Goal: Task Accomplishment & Management: Manage account settings

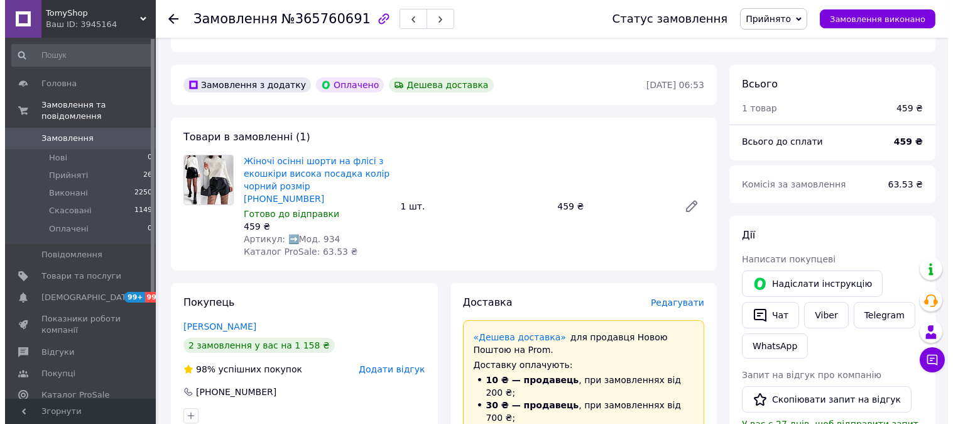
scroll to position [488, 0]
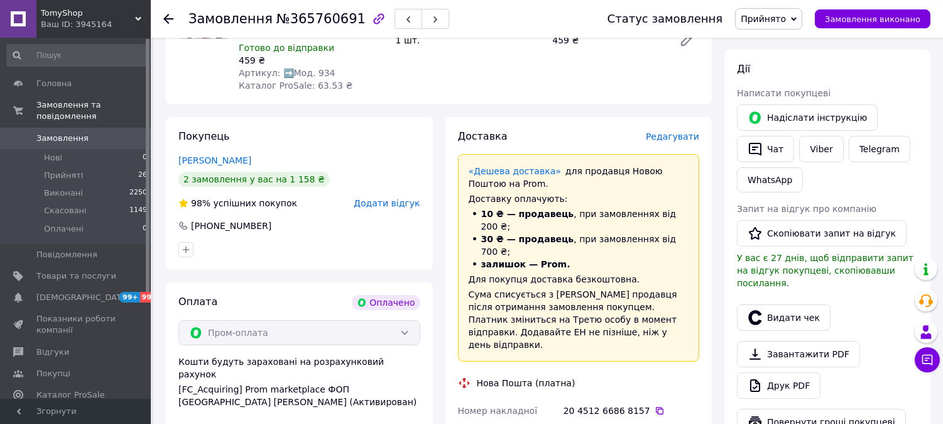
click at [682, 131] on span "Редагувати" at bounding box center [672, 136] width 53 height 10
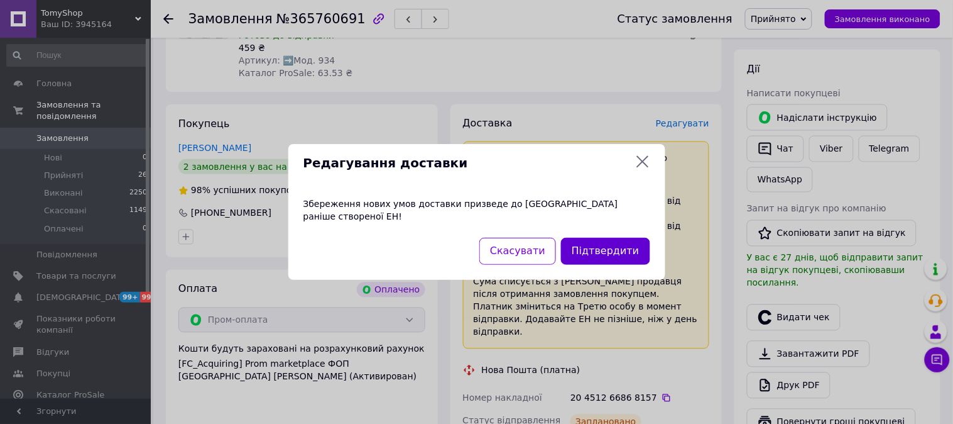
click at [614, 248] on button "Підтвердити" at bounding box center [605, 251] width 89 height 27
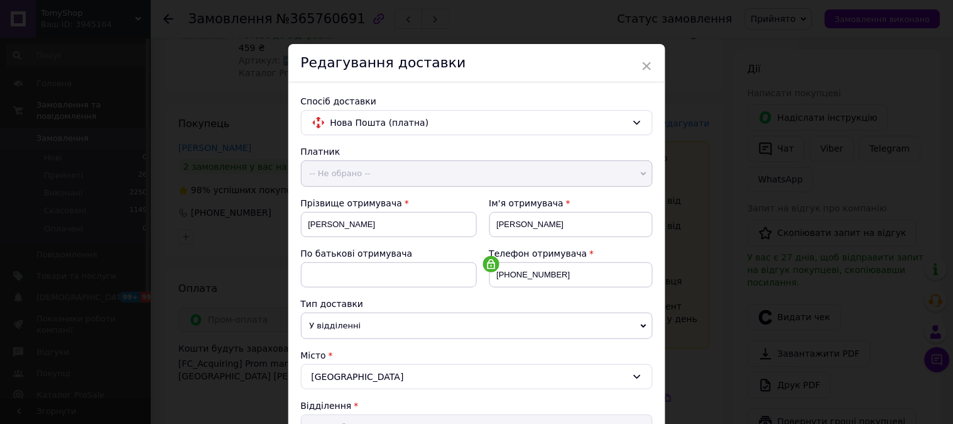
scroll to position [412, 0]
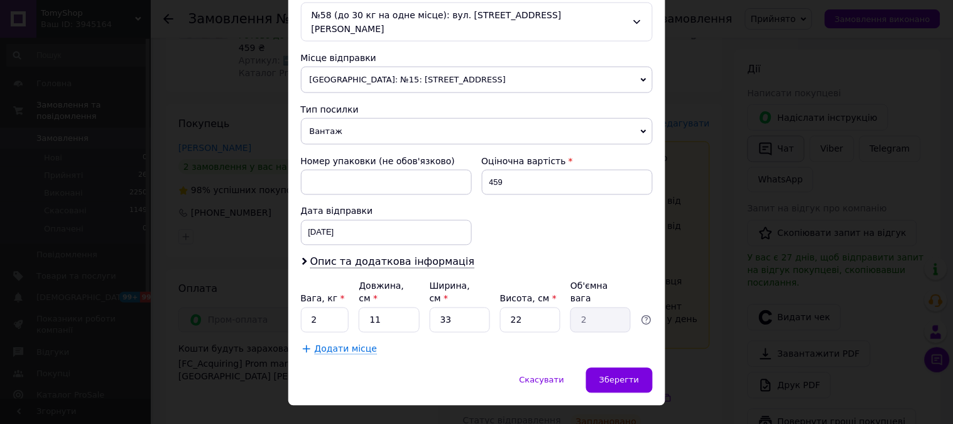
click at [749, 176] on div "× Редагування доставки Спосіб доставки Нова Пошта (платна) Платник -- Не обрано…" at bounding box center [476, 212] width 953 height 424
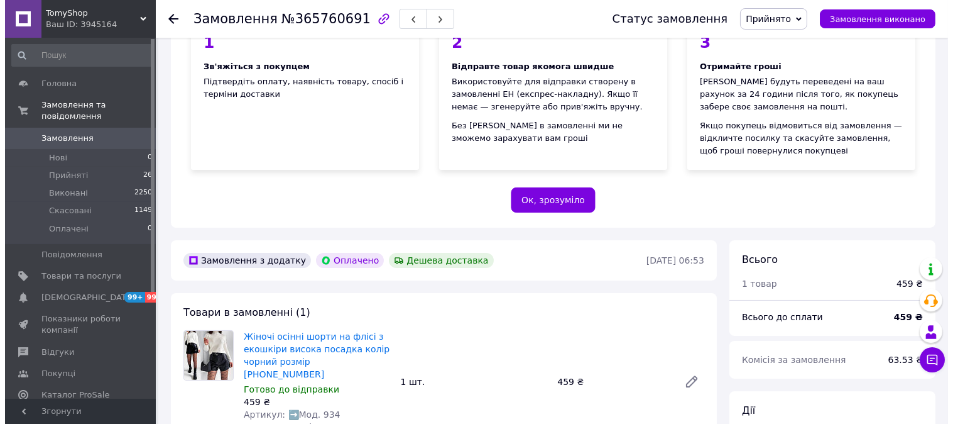
scroll to position [140, 0]
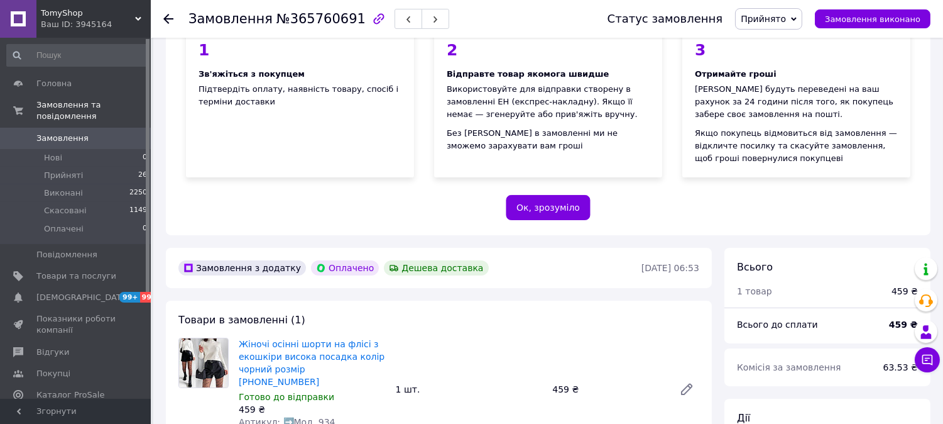
click at [796, 29] on span "Прийнято" at bounding box center [768, 18] width 67 height 21
click at [778, 65] on li "Скасовано" at bounding box center [769, 62] width 66 height 19
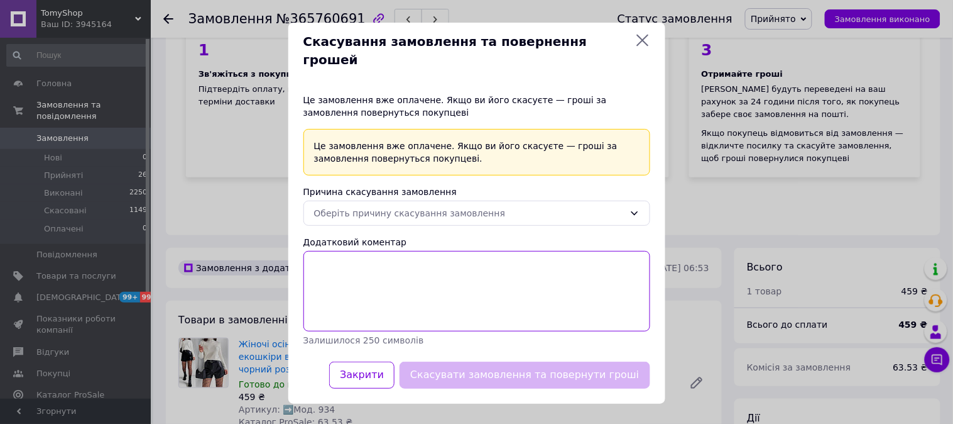
click at [437, 251] on textarea "Додатковий коментар" at bounding box center [477, 291] width 347 height 80
type textarea "."
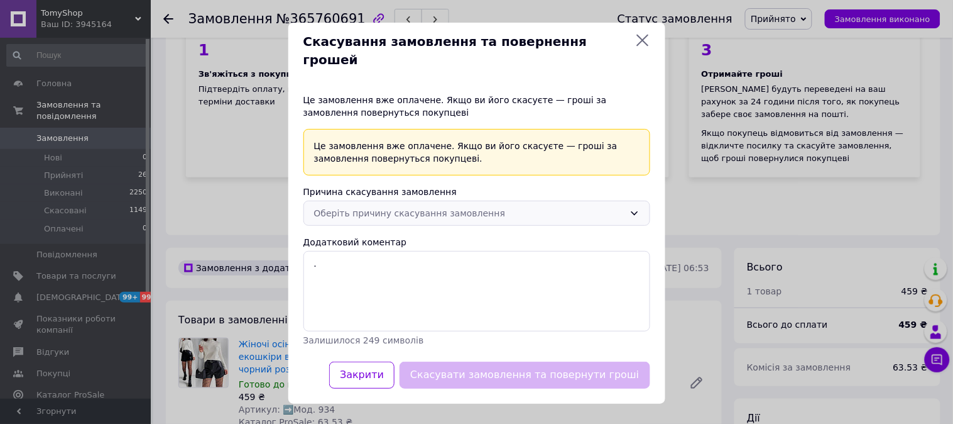
click at [421, 206] on div "Оберіть причину скасування замовлення" at bounding box center [469, 213] width 310 height 14
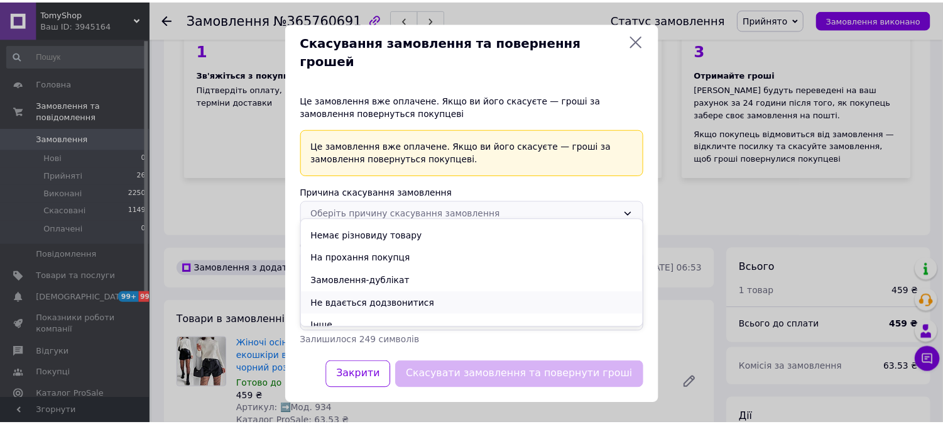
scroll to position [27, 0]
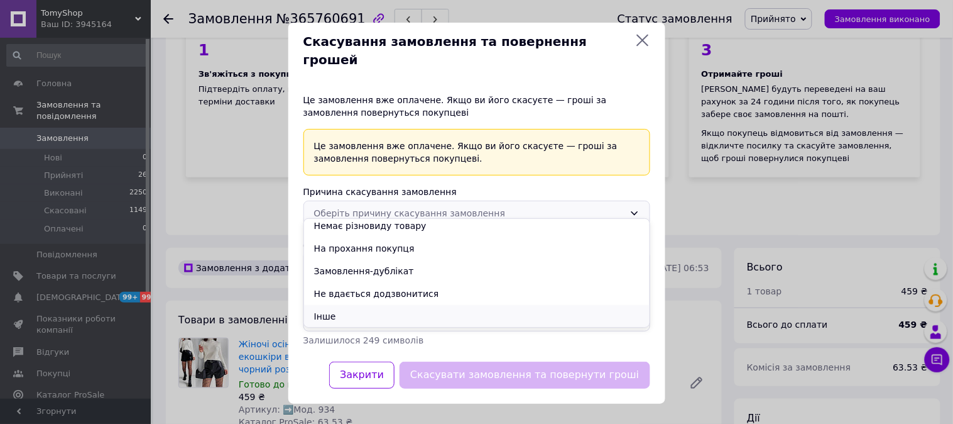
click at [343, 312] on li "Інше" at bounding box center [477, 316] width 346 height 23
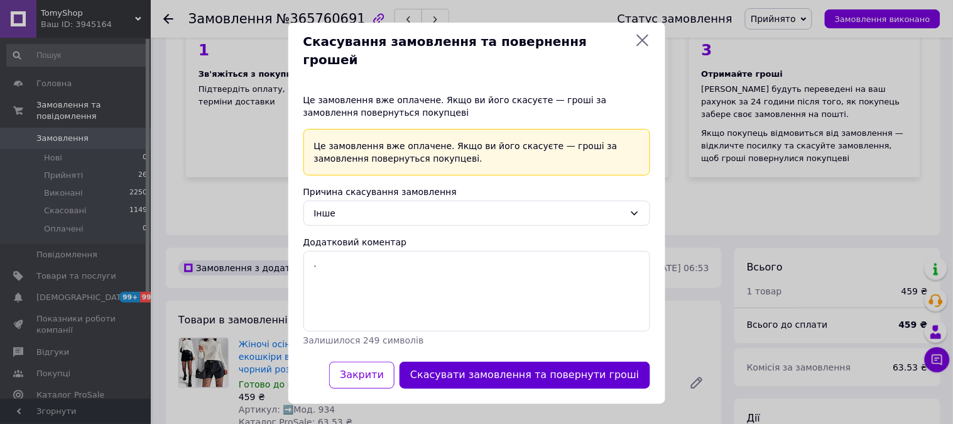
click at [489, 376] on button "Скасувати замовлення та повернути гроші" at bounding box center [525, 374] width 250 height 27
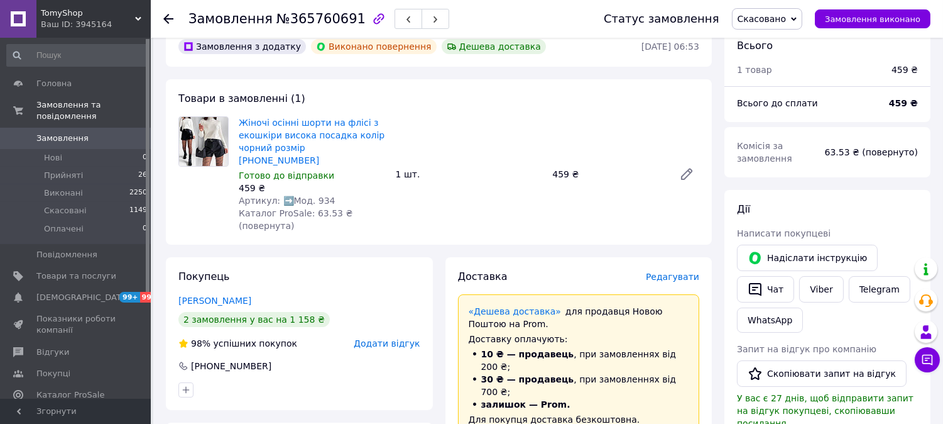
scroll to position [0, 0]
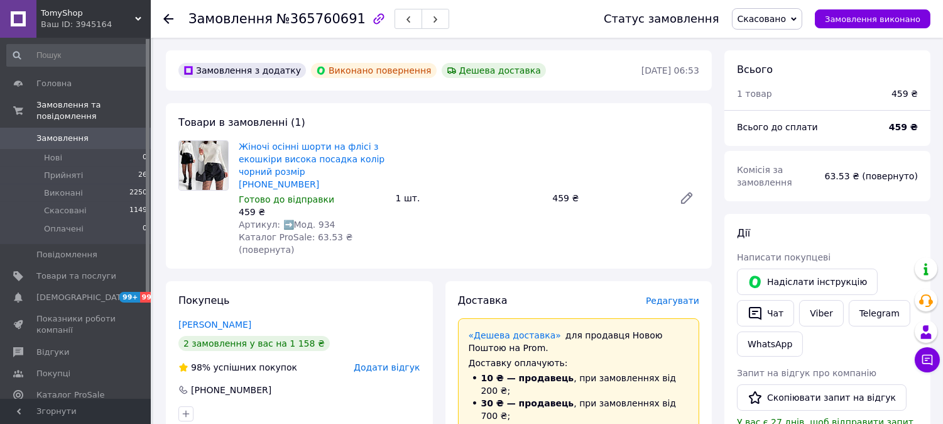
click at [91, 133] on span "Замовлення" at bounding box center [76, 138] width 80 height 11
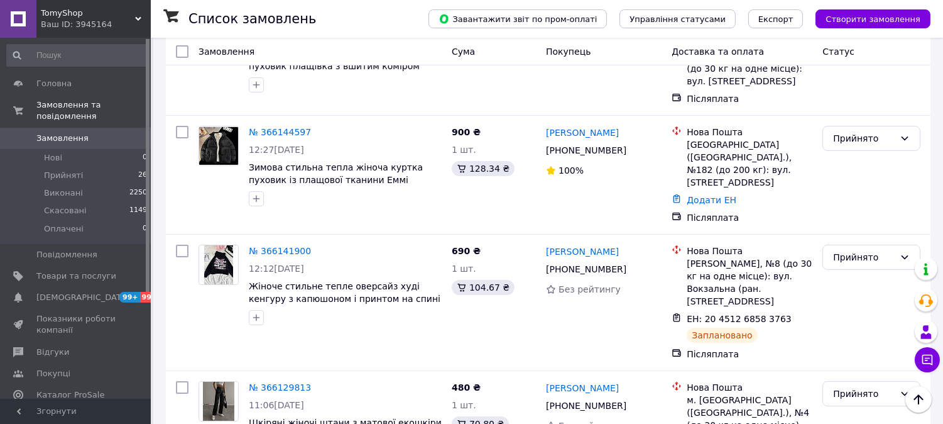
scroll to position [140, 0]
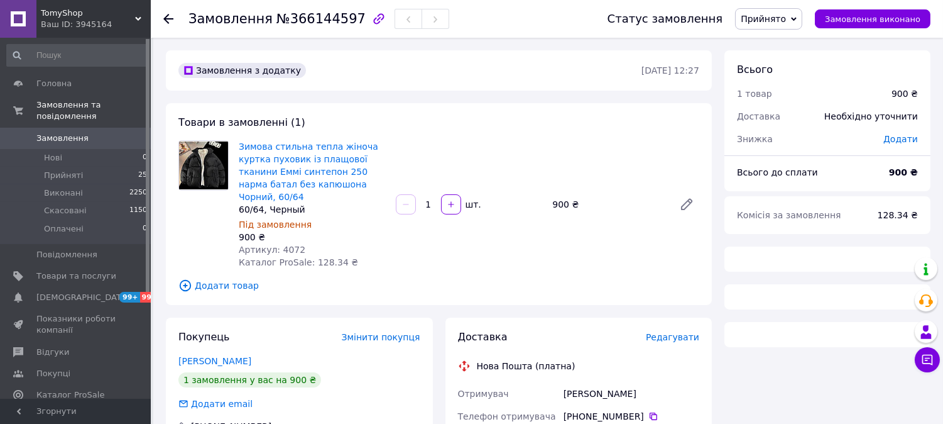
scroll to position [70, 0]
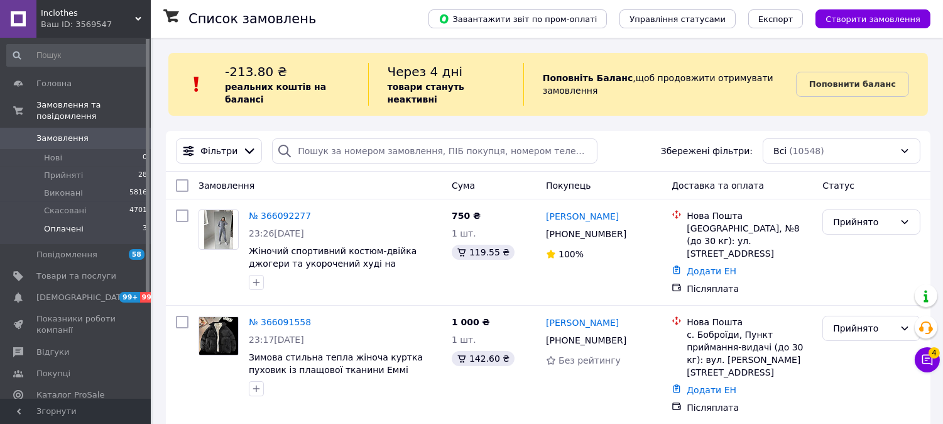
click at [85, 220] on li "Оплачені 3" at bounding box center [77, 232] width 155 height 24
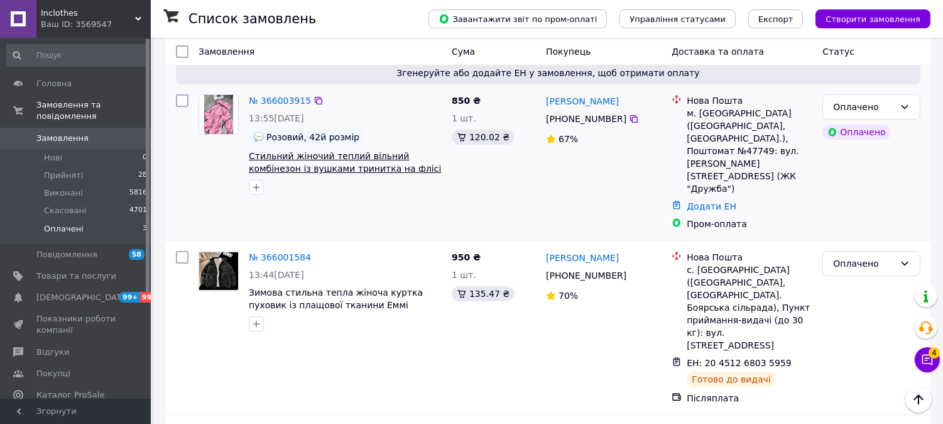
scroll to position [231, 0]
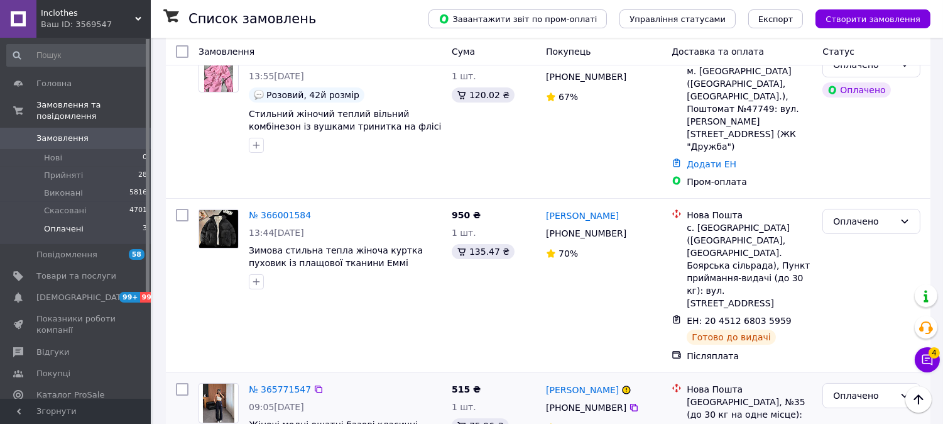
click at [183, 383] on input "checkbox" at bounding box center [182, 389] width 13 height 13
checkbox input "true"
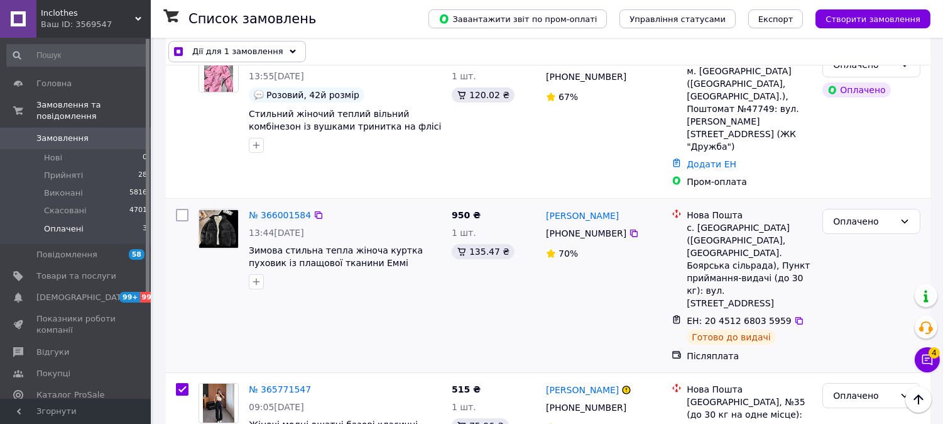
click at [185, 209] on input "checkbox" at bounding box center [182, 215] width 13 height 13
checkbox input "true"
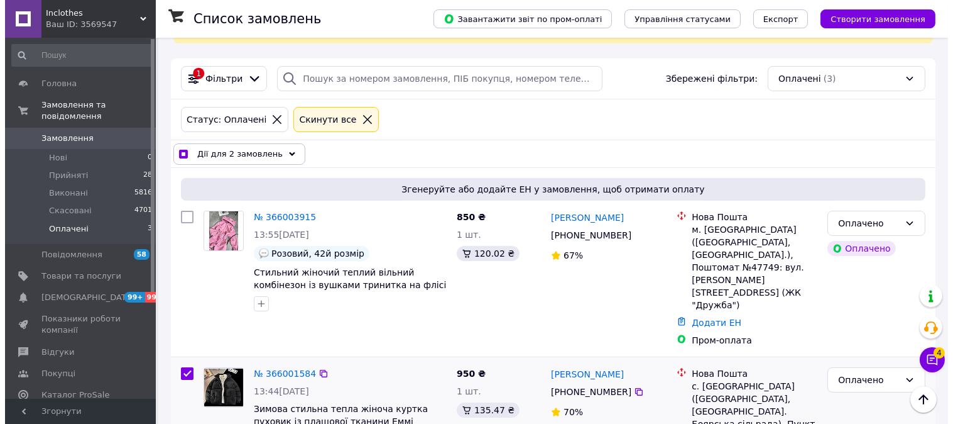
scroll to position [0, 0]
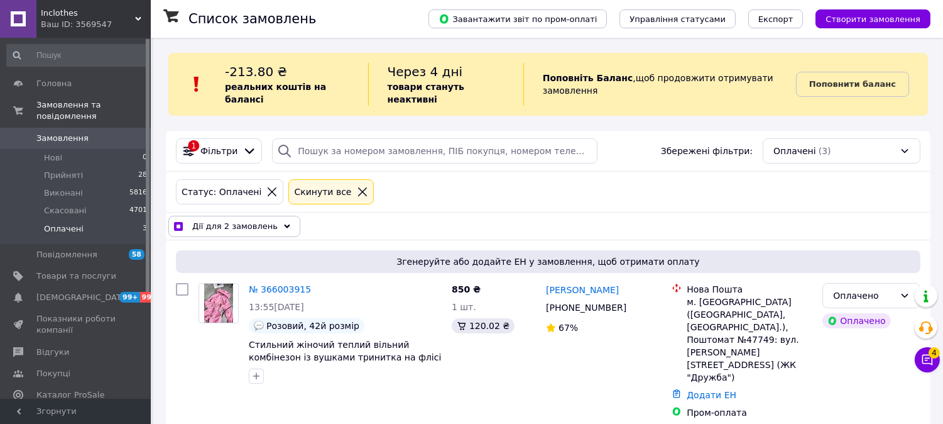
click at [264, 220] on span "Дії для 2 замовлень" at bounding box center [234, 226] width 85 height 13
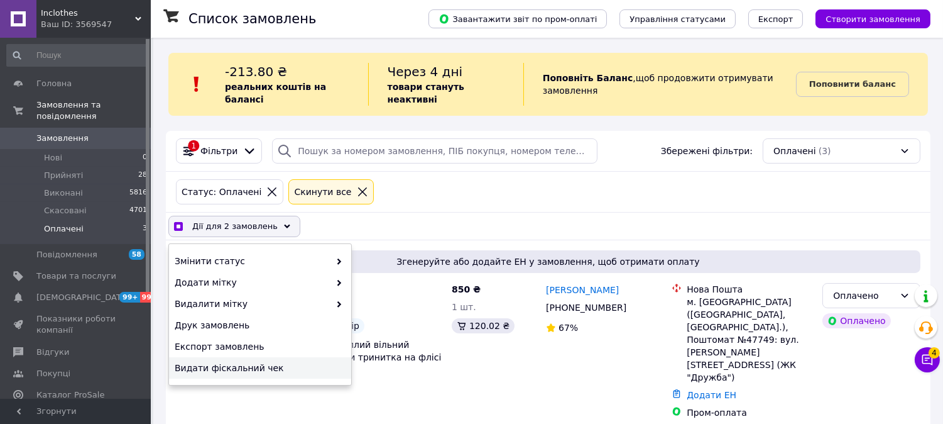
click at [236, 361] on span "Видати фіскальний чек" at bounding box center [259, 367] width 168 height 13
checkbox input "true"
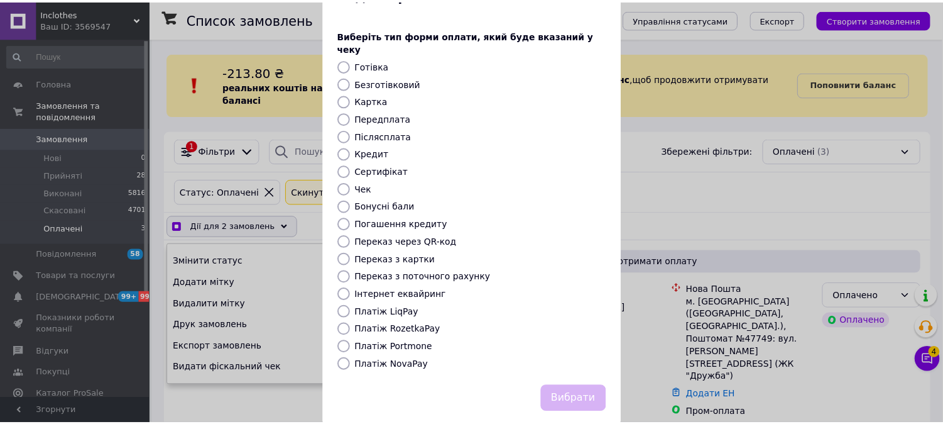
scroll to position [60, 0]
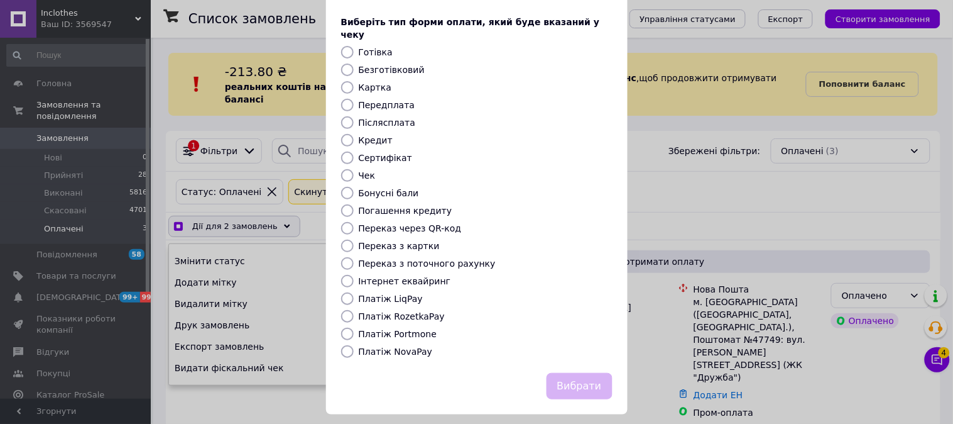
click at [419, 346] on label "Платіж NovaPay" at bounding box center [396, 351] width 74 height 10
click at [354, 345] on input "Платіж NovaPay" at bounding box center [347, 351] width 13 height 13
radio input "true"
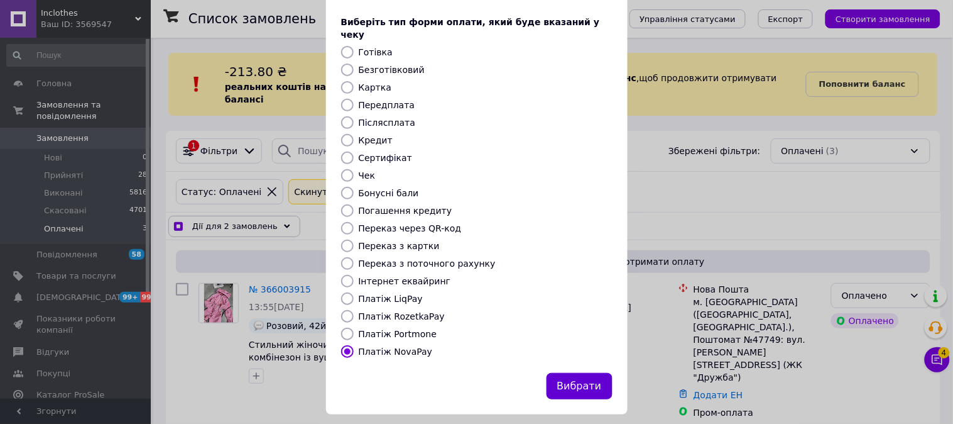
click at [580, 373] on button "Вибрати" at bounding box center [580, 386] width 66 height 27
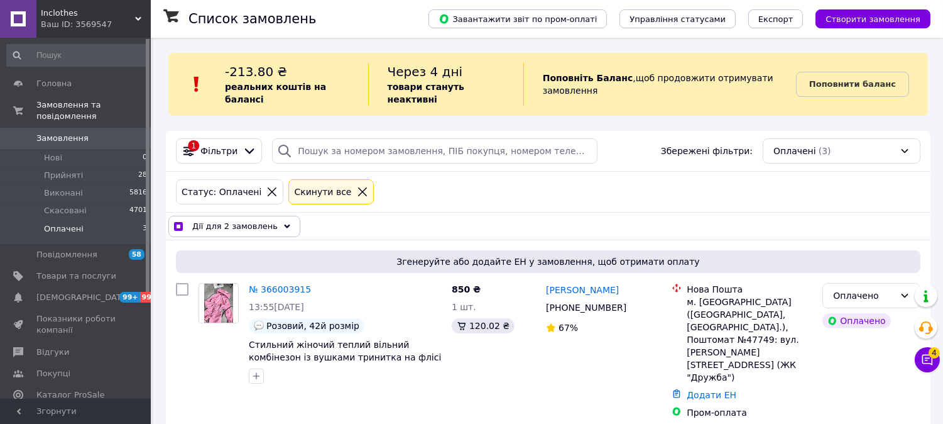
click at [242, 220] on span "Дії для 2 замовлень" at bounding box center [234, 226] width 85 height 13
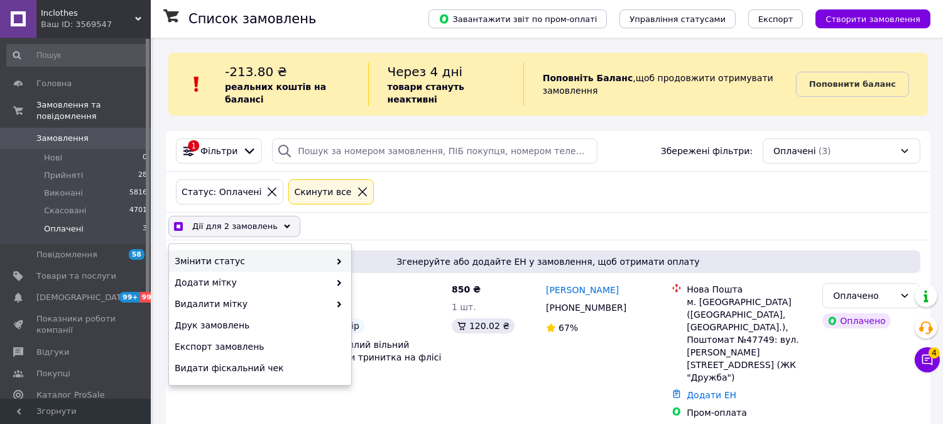
click at [243, 255] on span "Змінити статус" at bounding box center [252, 261] width 155 height 13
checkbox input "true"
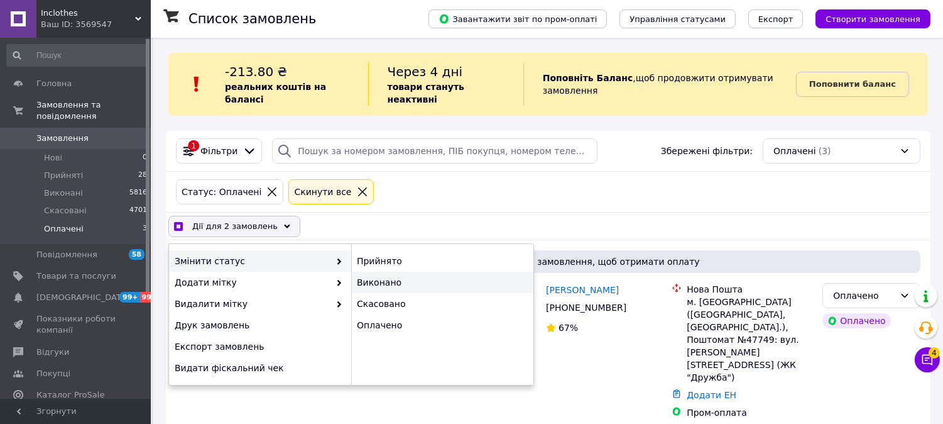
click at [404, 274] on div "Виконано" at bounding box center [442, 281] width 182 height 21
checkbox input "false"
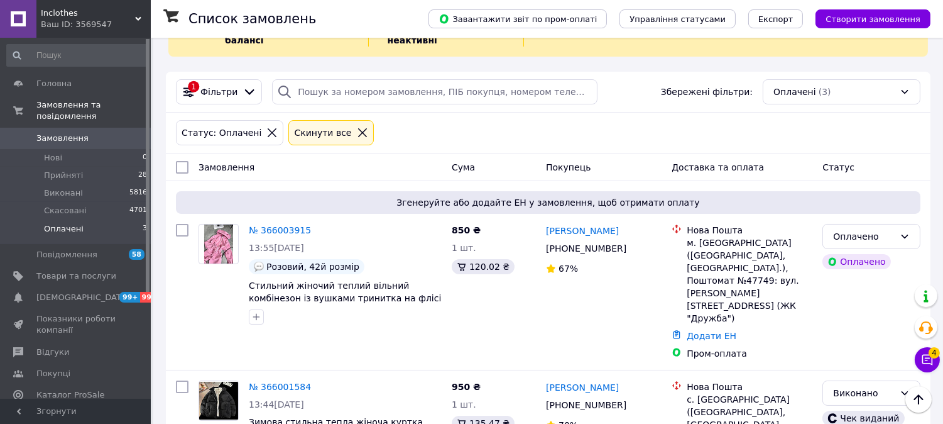
scroll to position [0, 0]
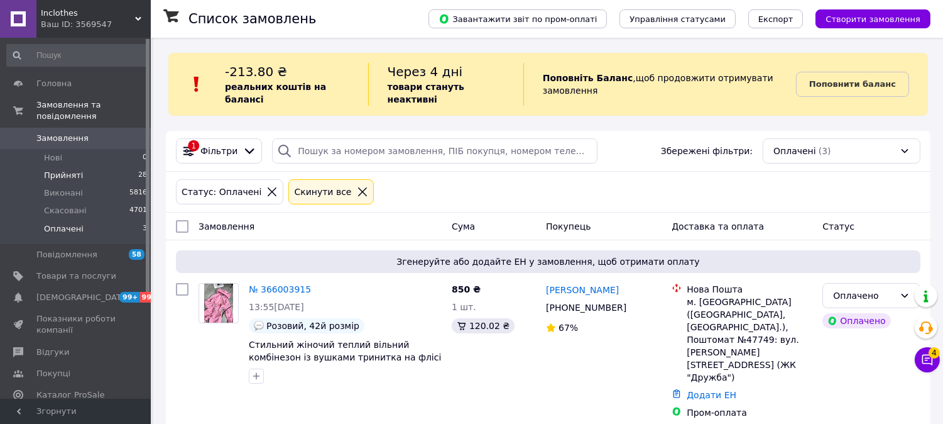
click at [99, 167] on li "Прийняті 28" at bounding box center [77, 176] width 155 height 18
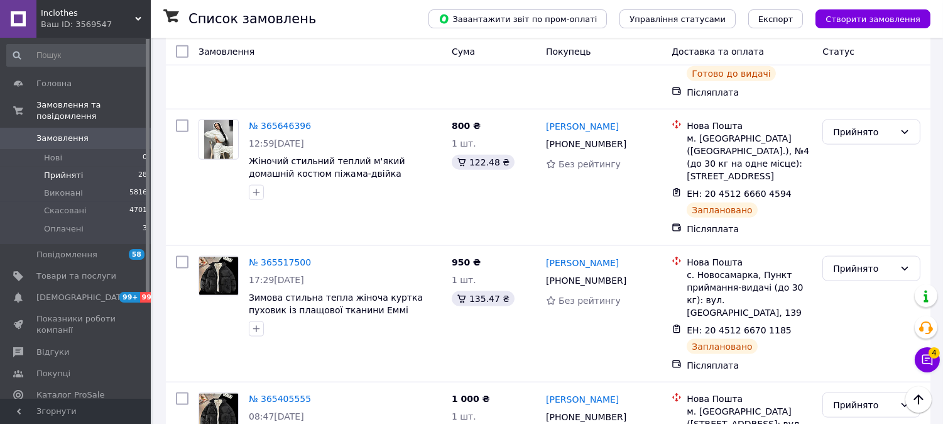
scroll to position [2908, 0]
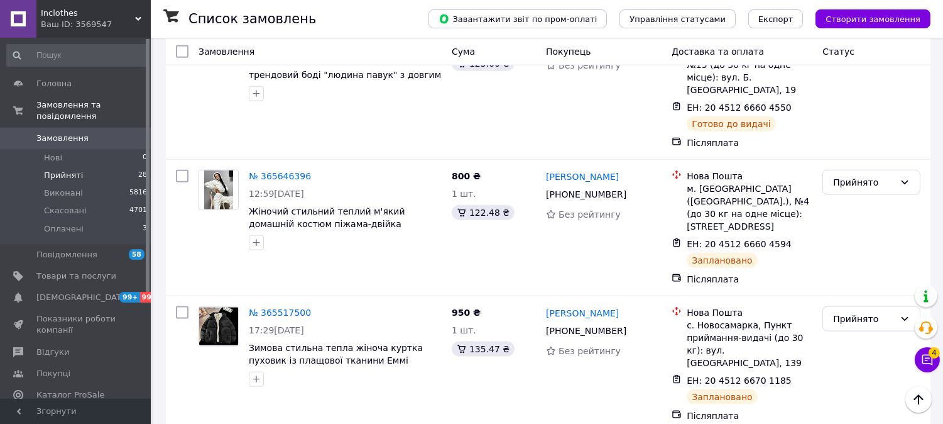
checkbox input "true"
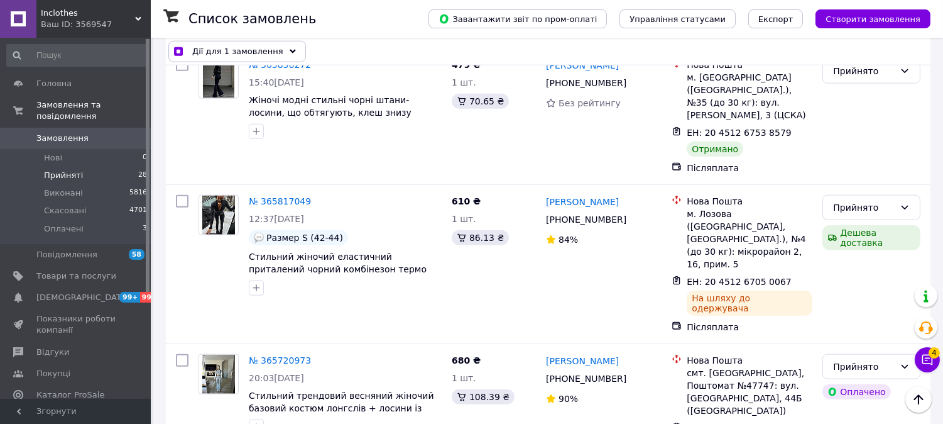
scroll to position [2420, 0]
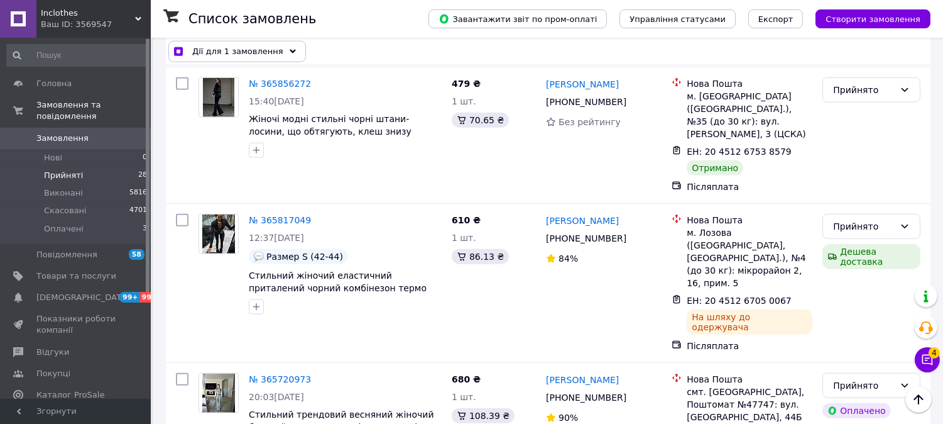
checkbox input "true"
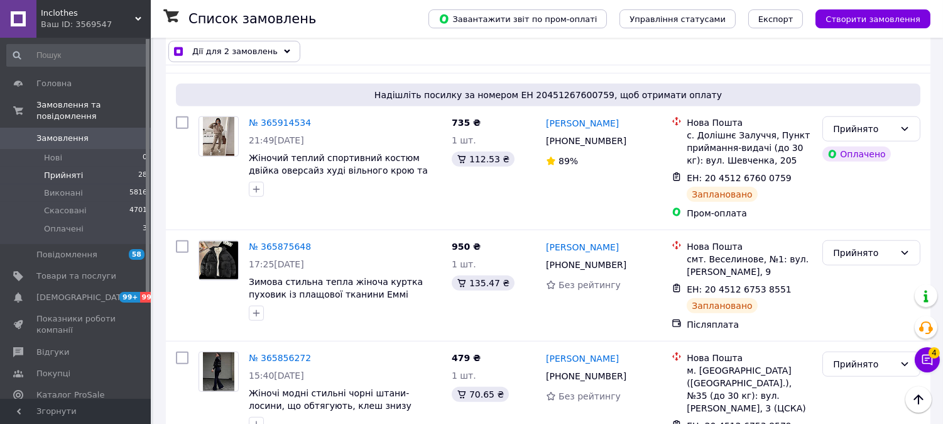
scroll to position [2140, 0]
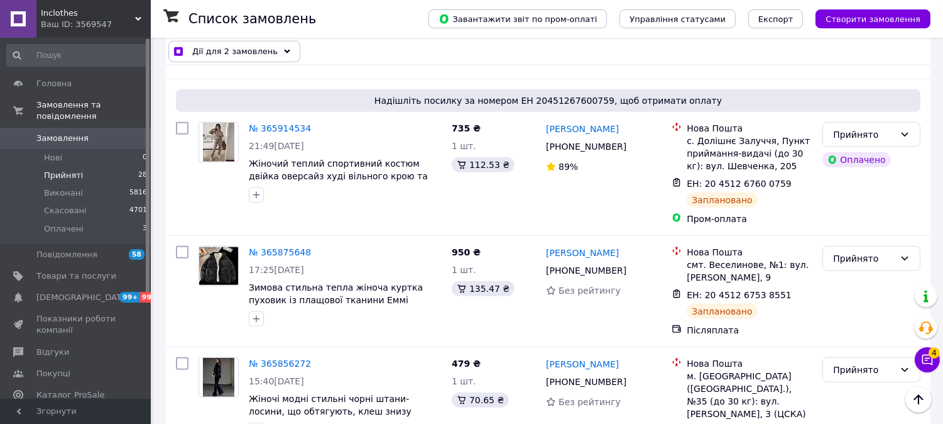
checkbox input "true"
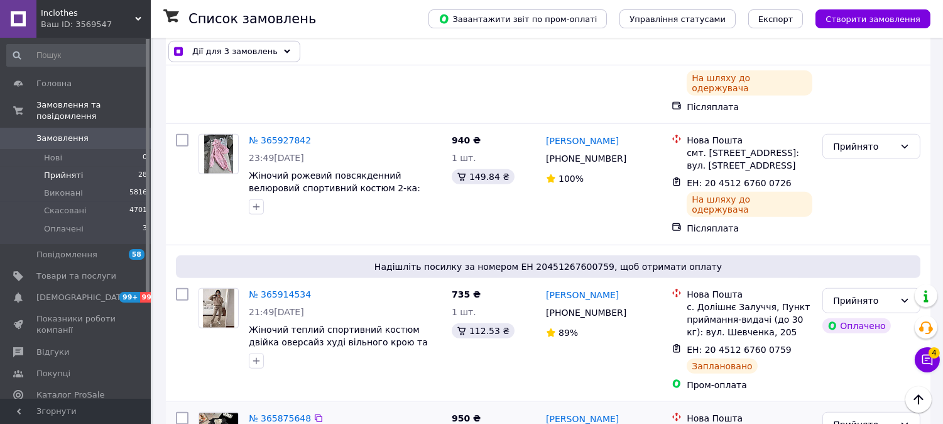
scroll to position [1931, 0]
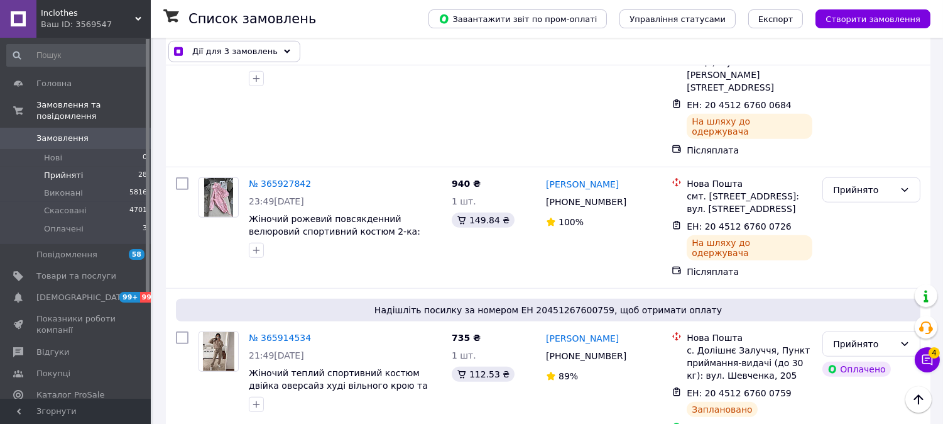
checkbox input "true"
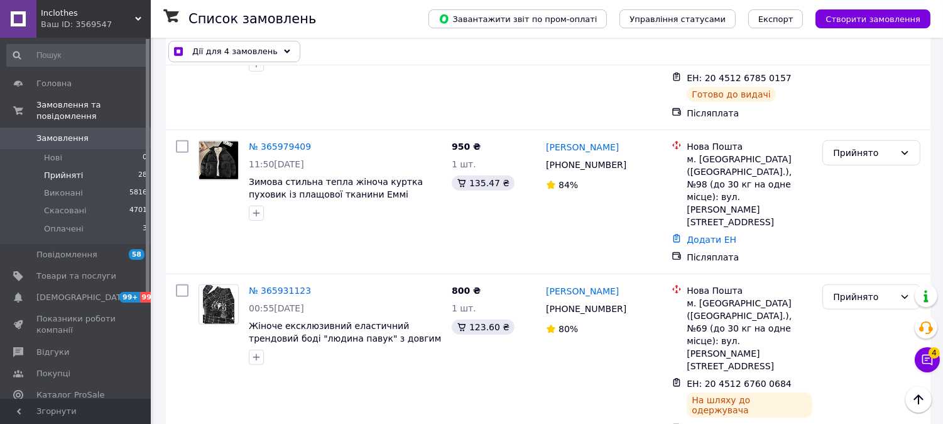
scroll to position [1652, 0]
checkbox input "true"
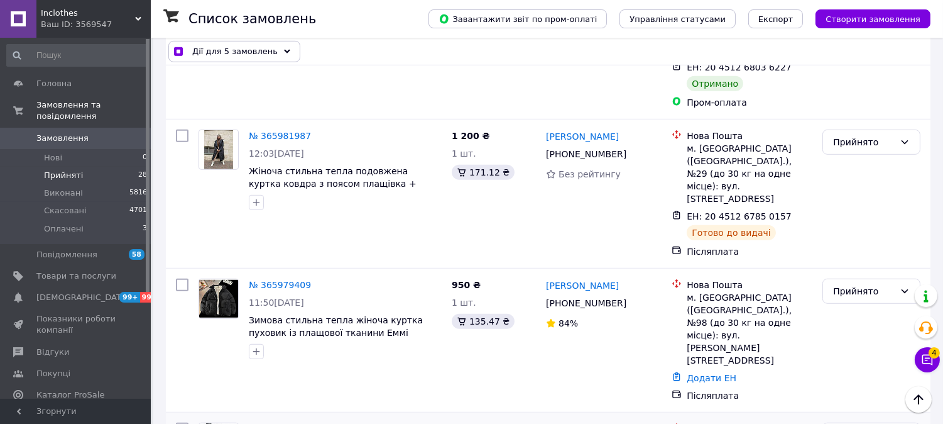
scroll to position [1512, 0]
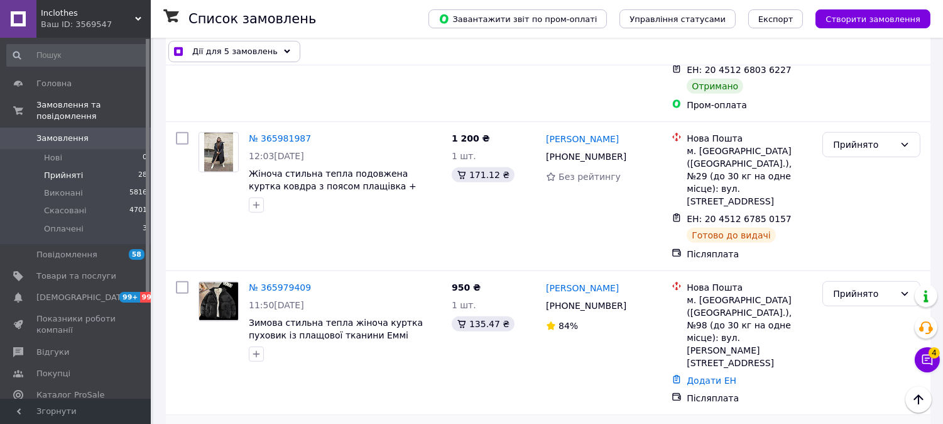
click at [183, 423] on input "checkbox" at bounding box center [182, 431] width 13 height 13
checkbox input "true"
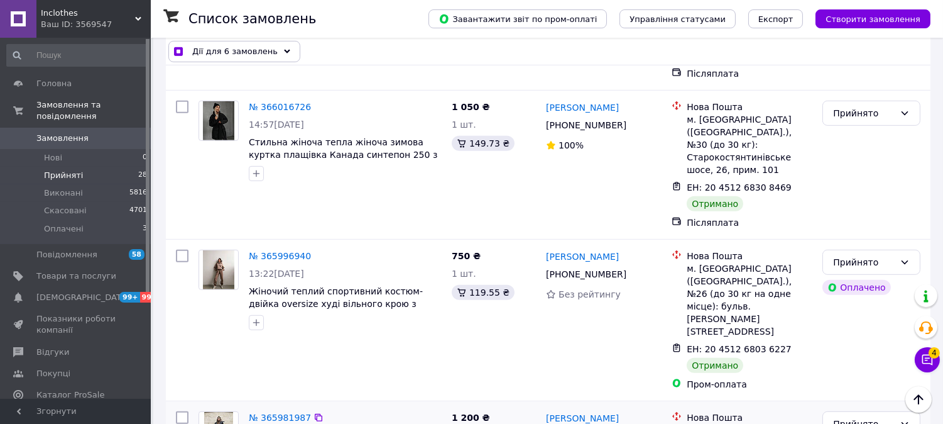
click at [177, 411] on input "checkbox" at bounding box center [182, 417] width 13 height 13
checkbox input "true"
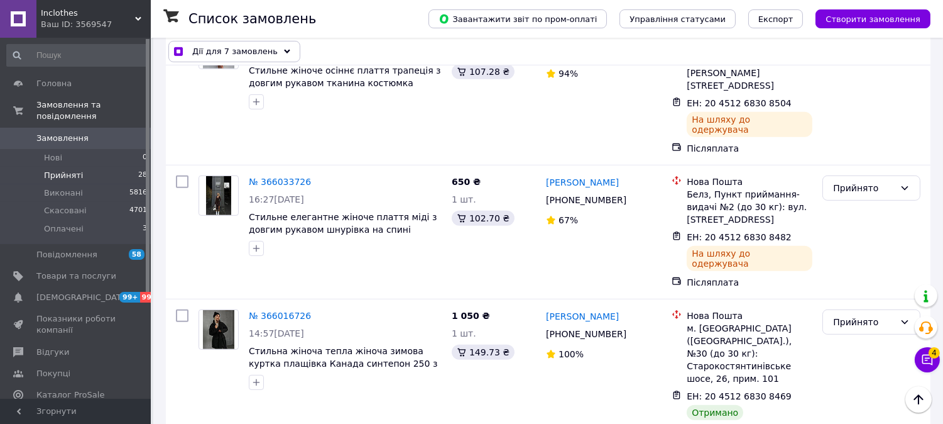
scroll to position [1023, 0]
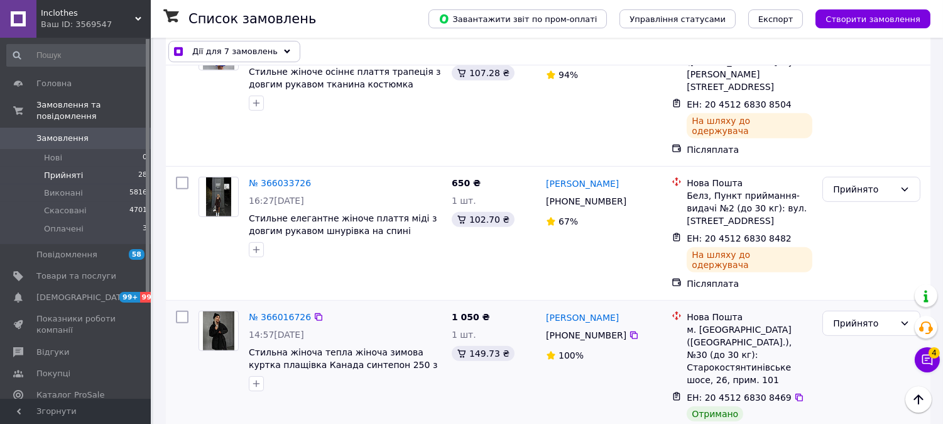
click at [184, 310] on input "checkbox" at bounding box center [182, 316] width 13 height 13
checkbox input "true"
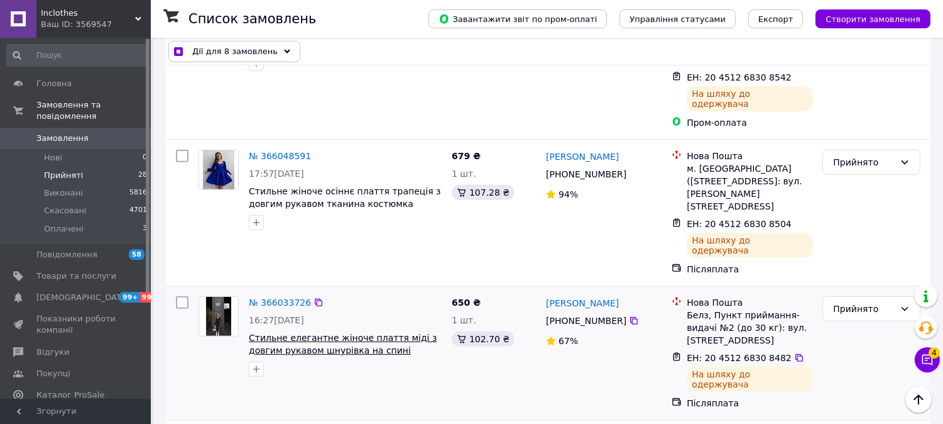
scroll to position [884, 0]
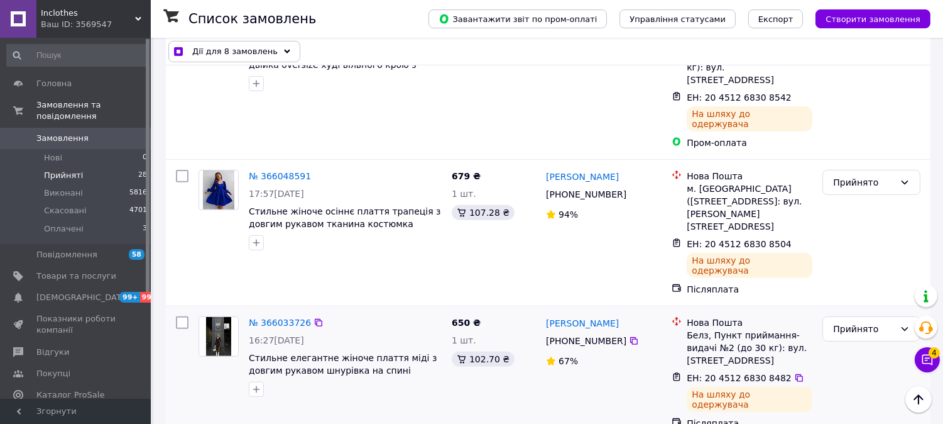
click at [185, 316] on input "checkbox" at bounding box center [182, 322] width 13 height 13
checkbox input "true"
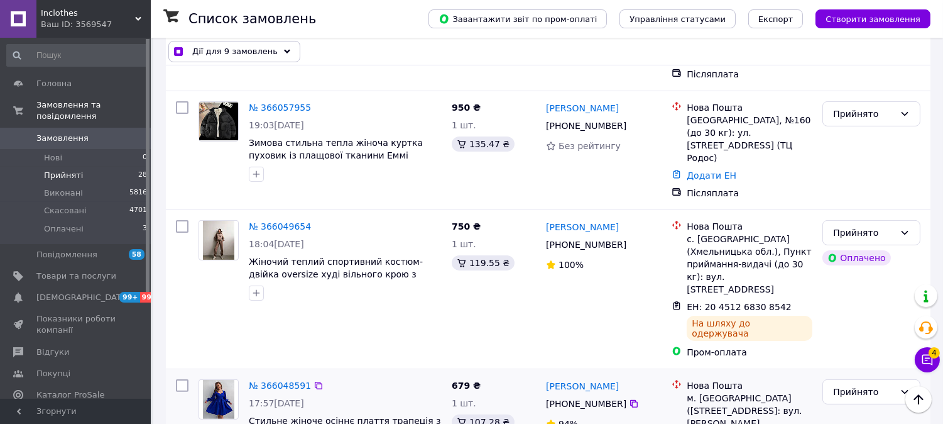
click at [187, 379] on input "checkbox" at bounding box center [182, 385] width 13 height 13
checkbox input "true"
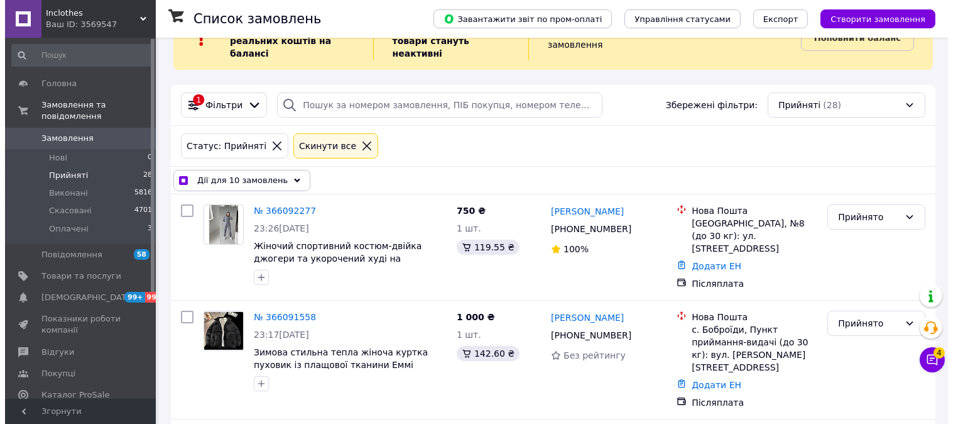
scroll to position [0, 0]
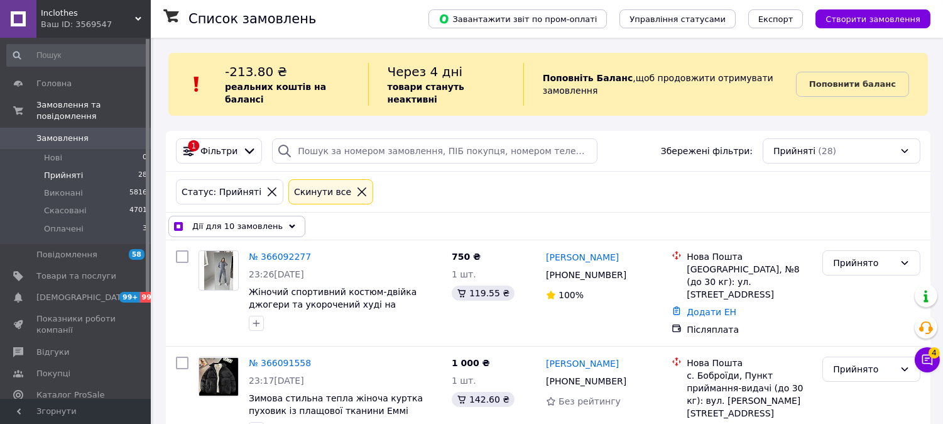
click at [260, 220] on span "Дії для 10 замовлень" at bounding box center [237, 226] width 90 height 13
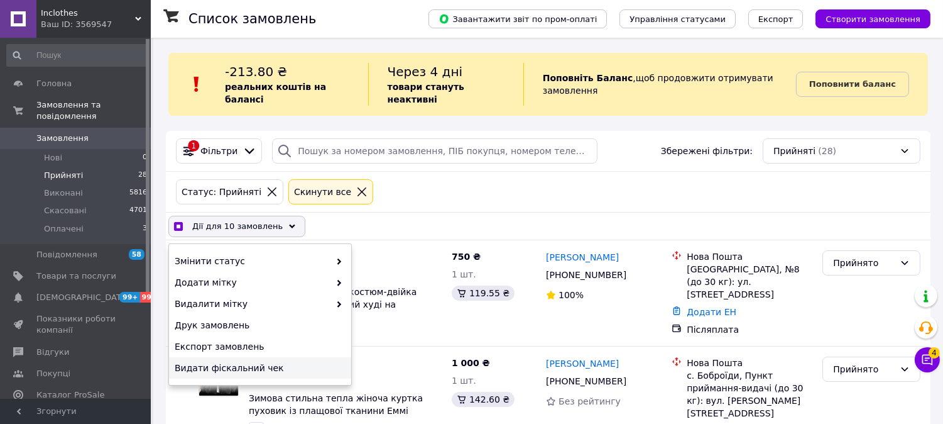
click at [231, 361] on span "Видати фіскальний чек" at bounding box center [259, 367] width 168 height 13
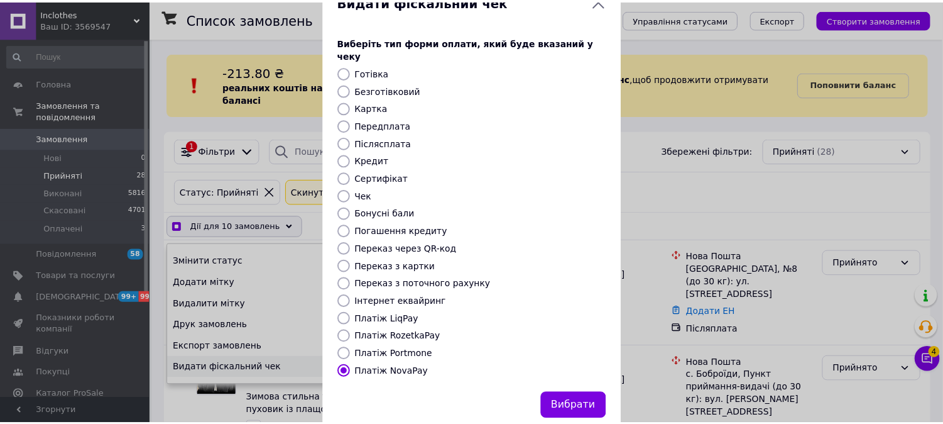
scroll to position [60, 0]
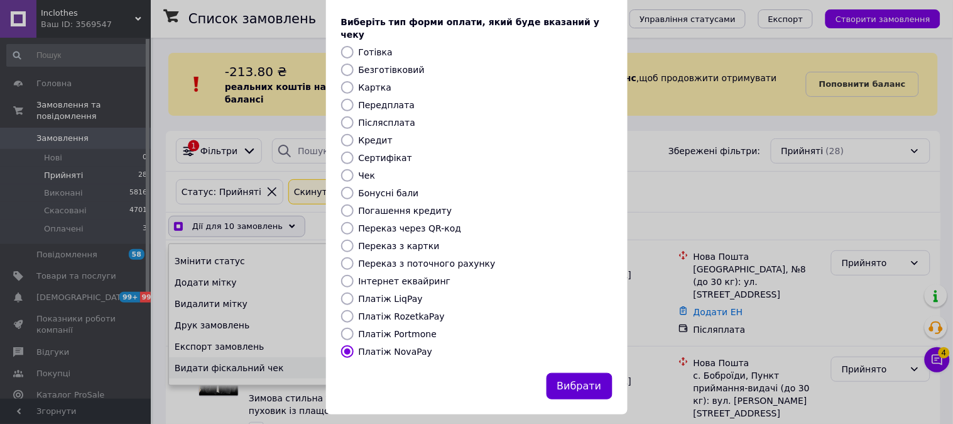
click at [583, 381] on button "Вибрати" at bounding box center [580, 386] width 66 height 27
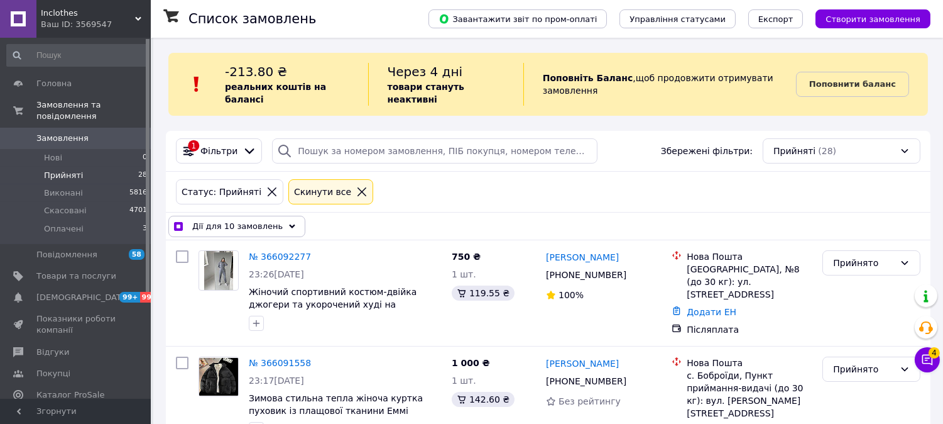
click at [258, 220] on span "Дії для 10 замовлень" at bounding box center [237, 226] width 90 height 13
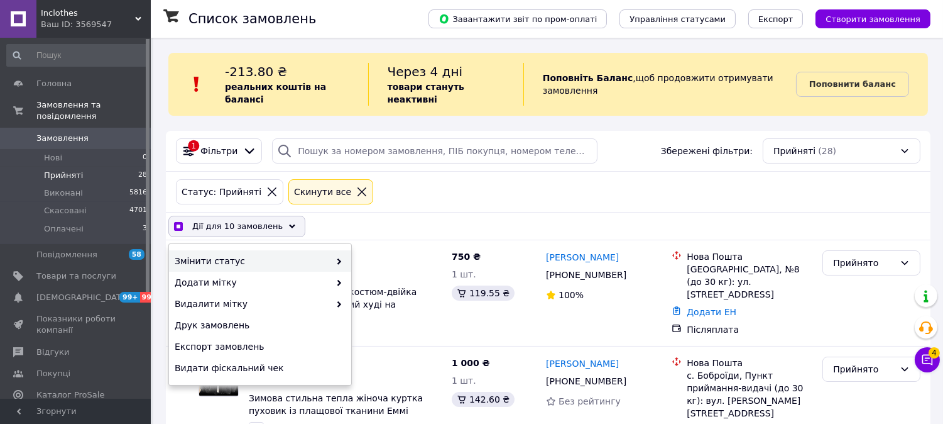
click at [255, 255] on span "Змінити статус" at bounding box center [252, 261] width 155 height 13
checkbox input "true"
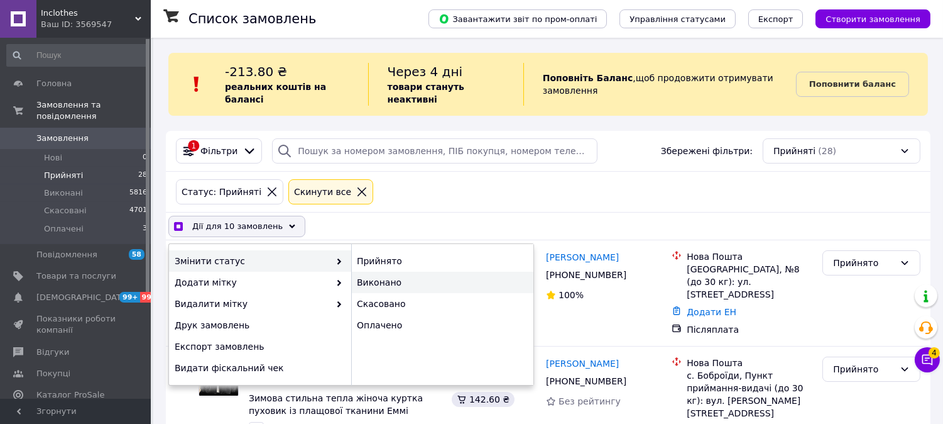
click at [371, 271] on div "Виконано" at bounding box center [442, 281] width 182 height 21
checkbox input "false"
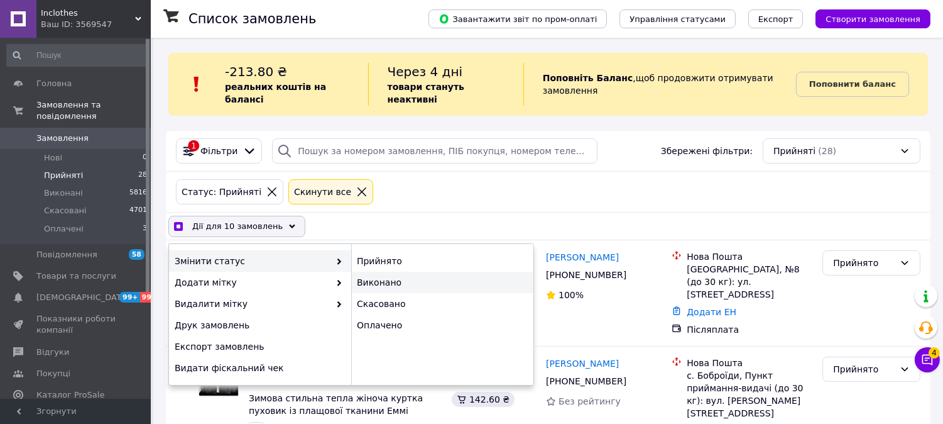
checkbox input "false"
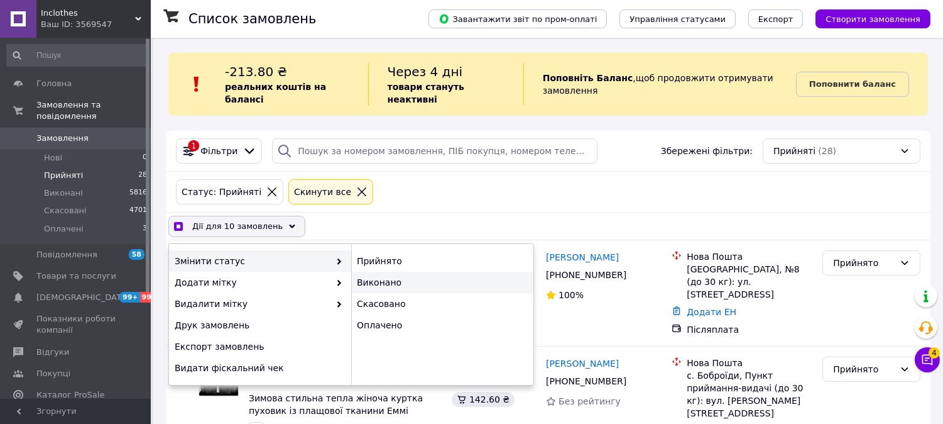
checkbox input "false"
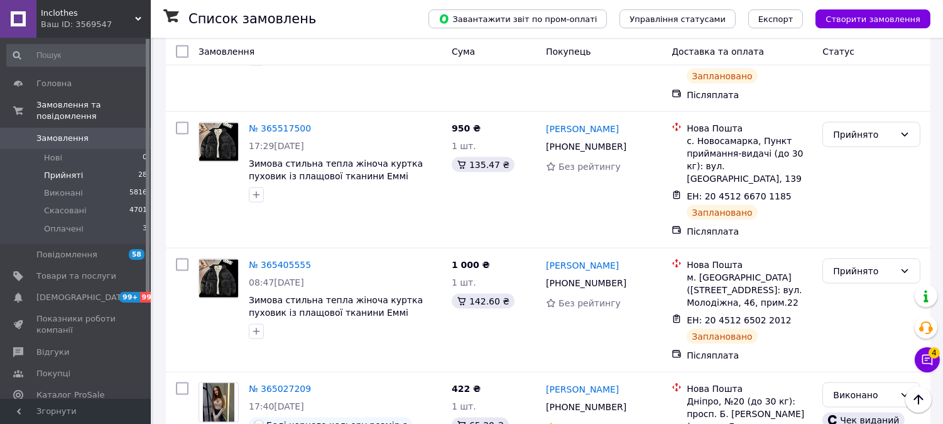
scroll to position [2839, 0]
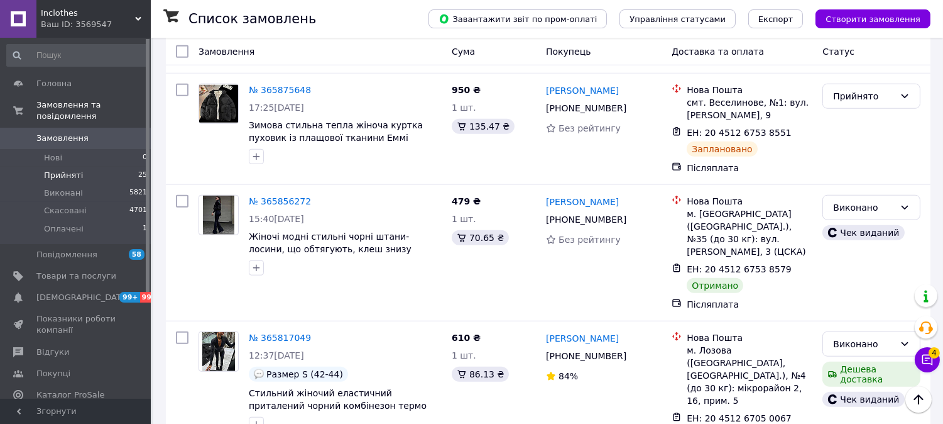
scroll to position [2118, 0]
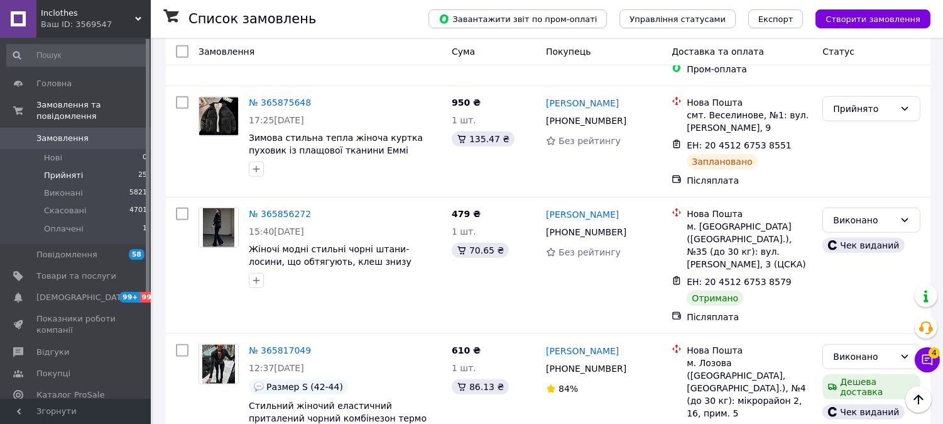
checkbox input "true"
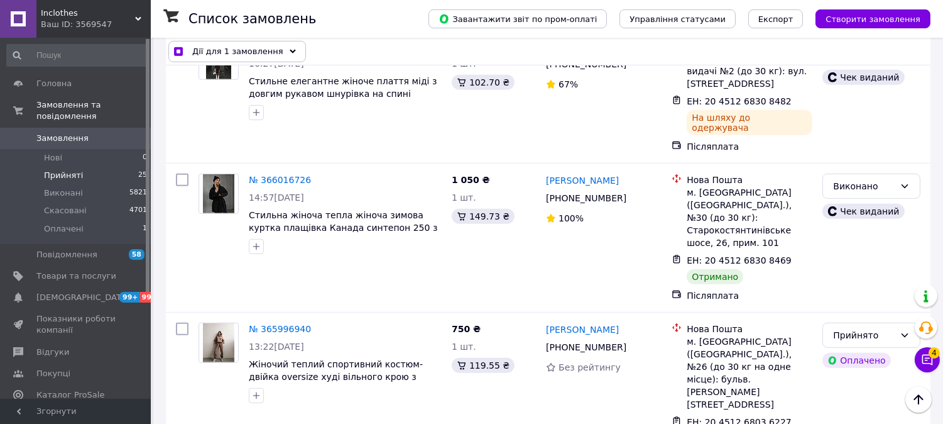
scroll to position [1141, 0]
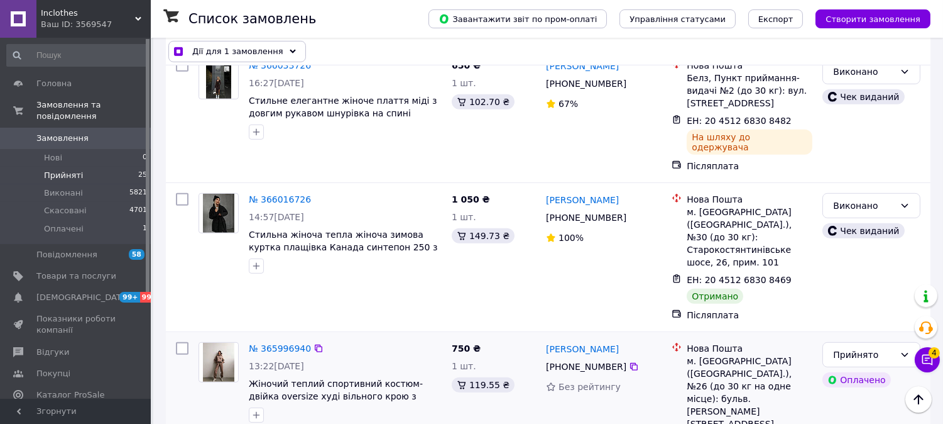
click at [187, 342] on input "checkbox" at bounding box center [182, 348] width 13 height 13
checkbox input "true"
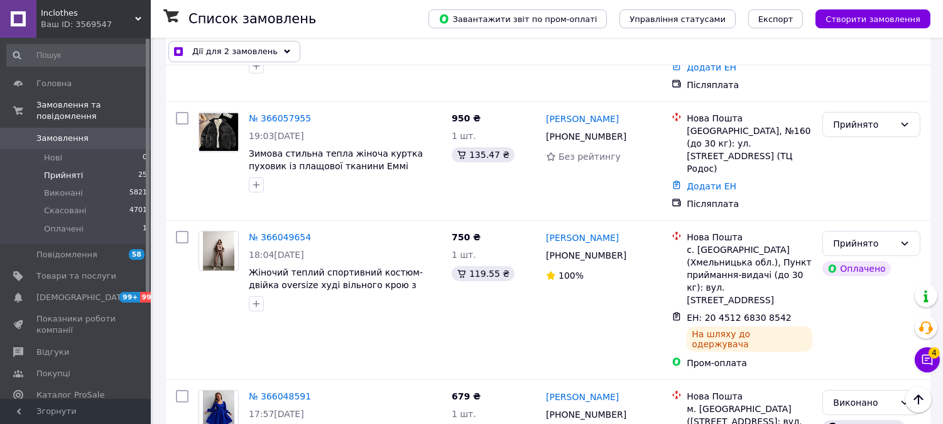
scroll to position [652, 0]
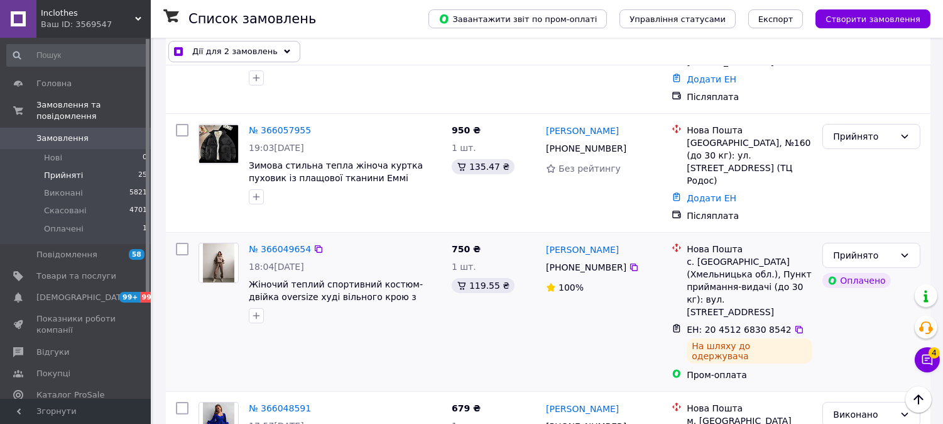
click at [179, 243] on input "checkbox" at bounding box center [182, 249] width 13 height 13
checkbox input "true"
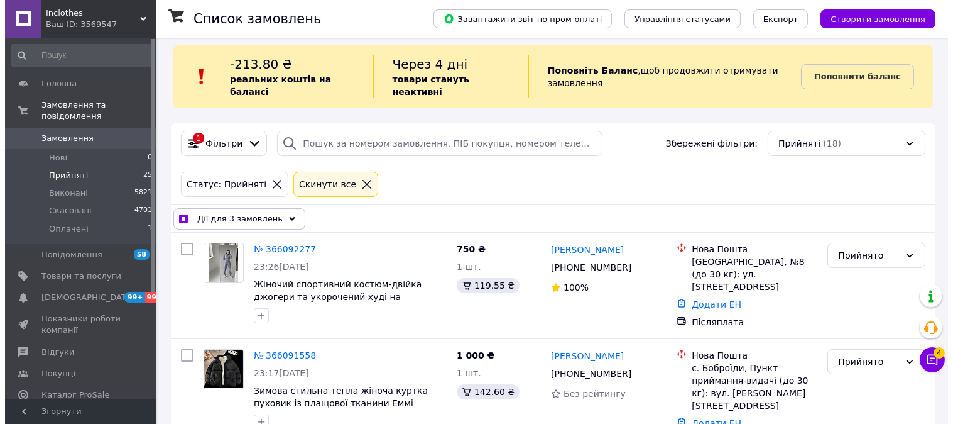
scroll to position [0, 0]
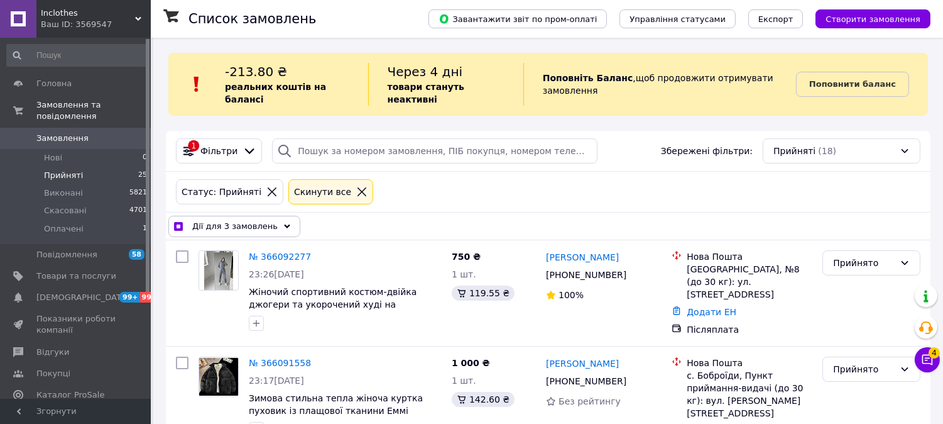
click at [268, 216] on div "Дії для 3 замовлень" at bounding box center [234, 226] width 132 height 21
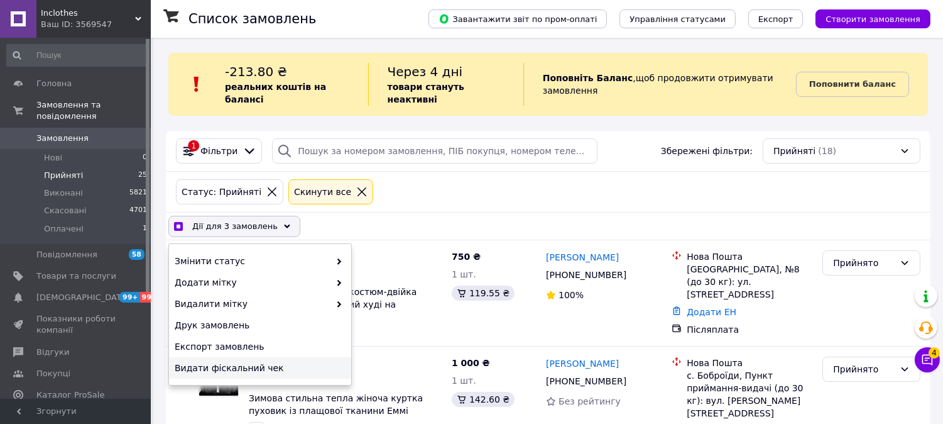
click at [254, 361] on span "Видати фіскальний чек" at bounding box center [259, 367] width 168 height 13
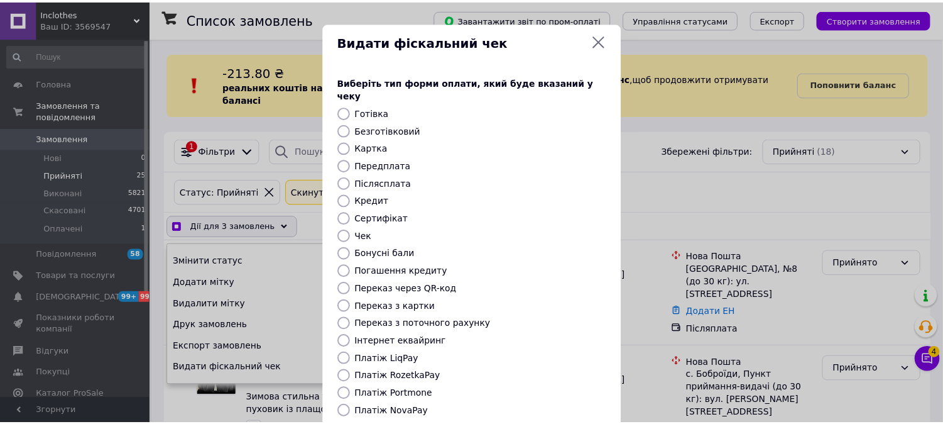
scroll to position [60, 0]
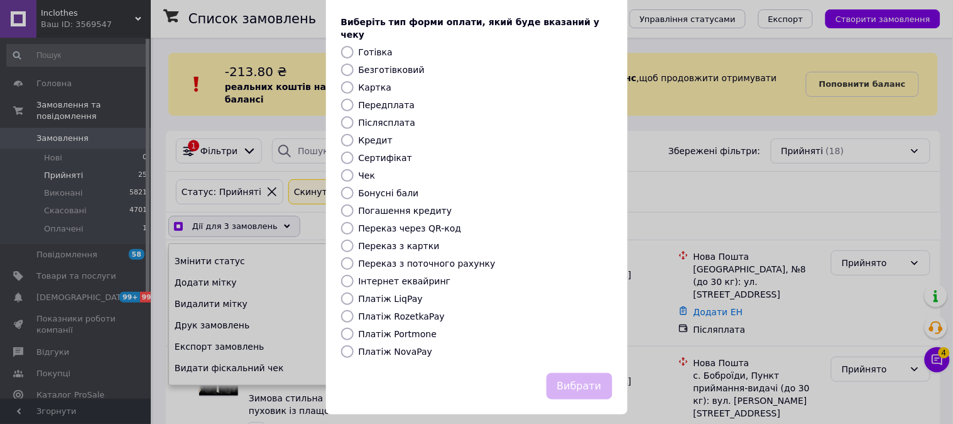
click at [407, 310] on div "Платіж RozetkaPay" at bounding box center [485, 316] width 259 height 13
checkbox input "true"
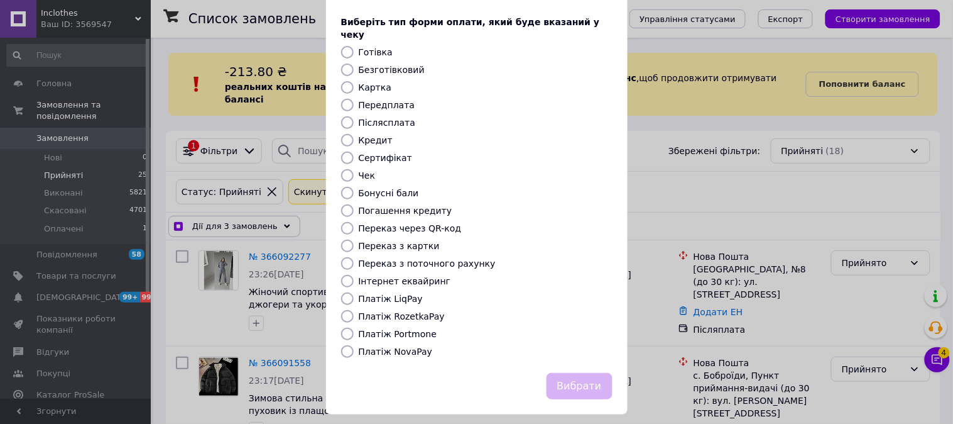
click at [407, 311] on label "Платіж RozetkaPay" at bounding box center [402, 316] width 86 height 10
click at [354, 310] on input "Платіж RozetkaPay" at bounding box center [347, 316] width 13 height 13
radio input "true"
click at [580, 380] on button "Вибрати" at bounding box center [580, 386] width 66 height 27
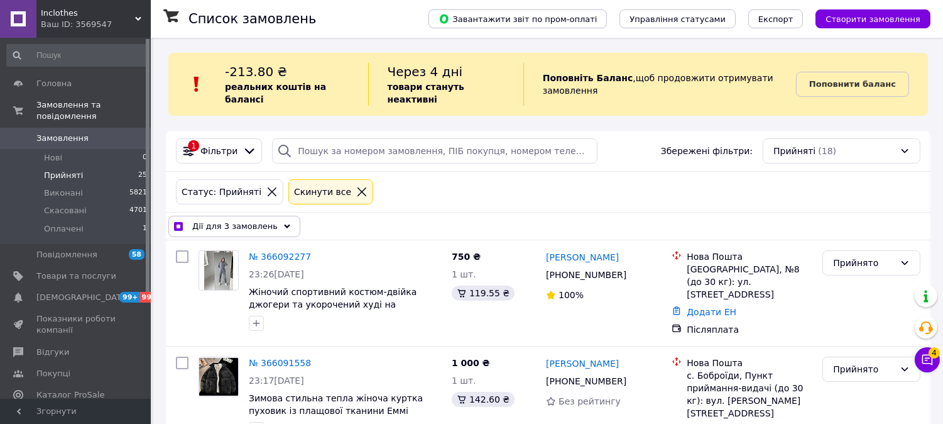
click at [226, 220] on span "Дії для 3 замовлень" at bounding box center [234, 226] width 85 height 13
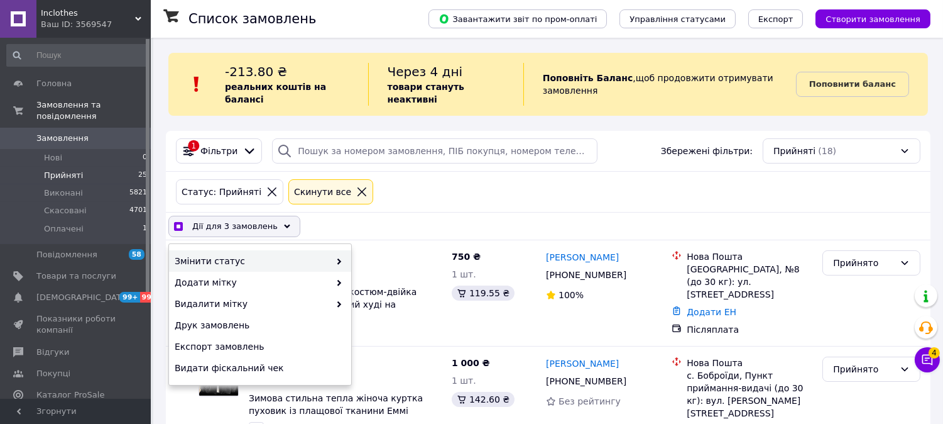
click at [242, 255] on span "Змінити статус" at bounding box center [252, 261] width 155 height 13
checkbox input "true"
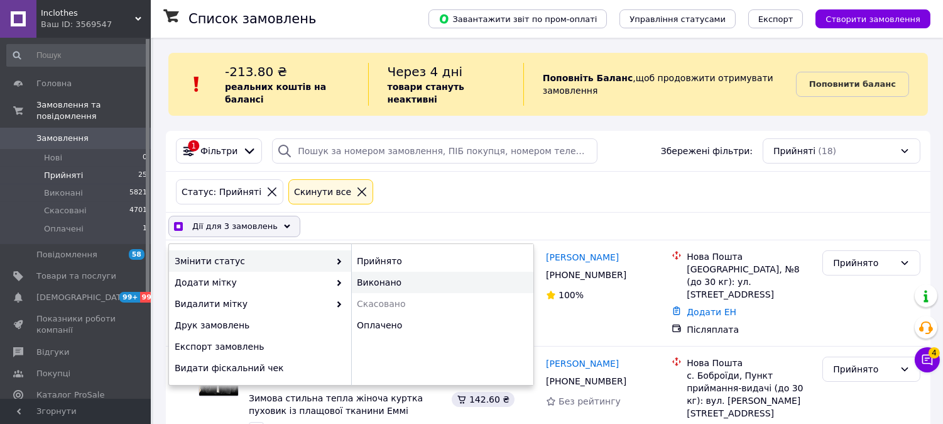
click at [397, 273] on div "Виконано" at bounding box center [442, 281] width 182 height 21
checkbox input "false"
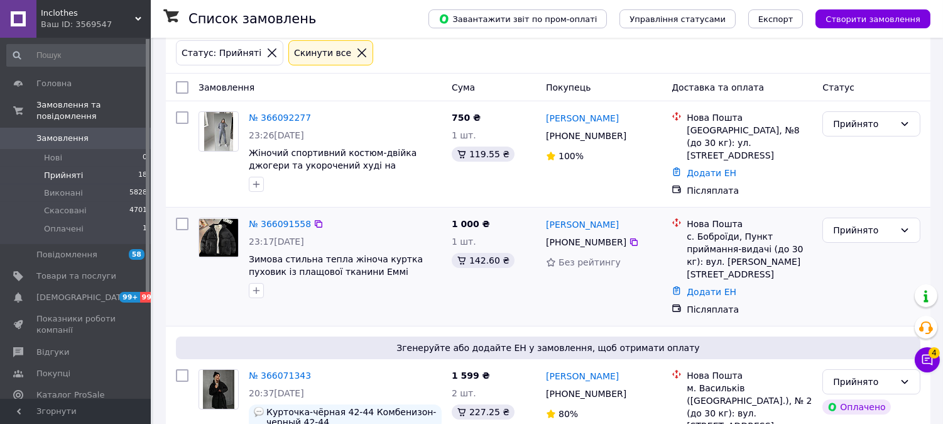
scroll to position [140, 0]
click at [65, 223] on span "Оплачені" at bounding box center [64, 228] width 40 height 11
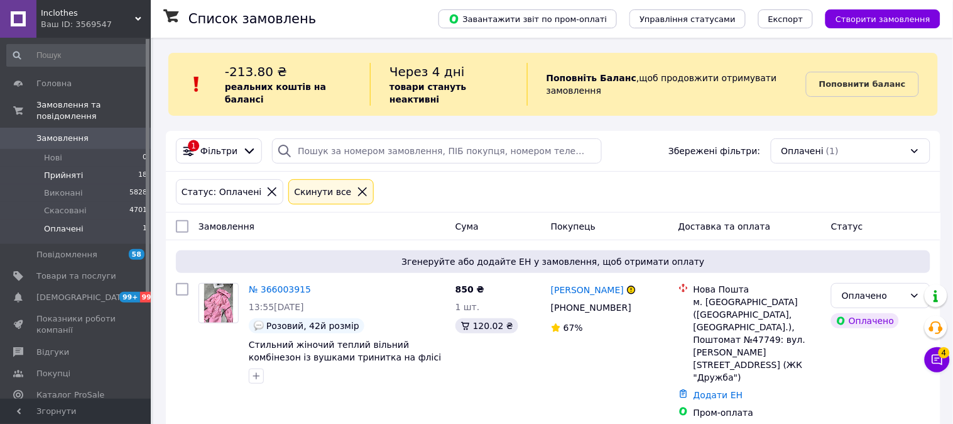
click at [89, 170] on li "Прийняті 18" at bounding box center [77, 176] width 155 height 18
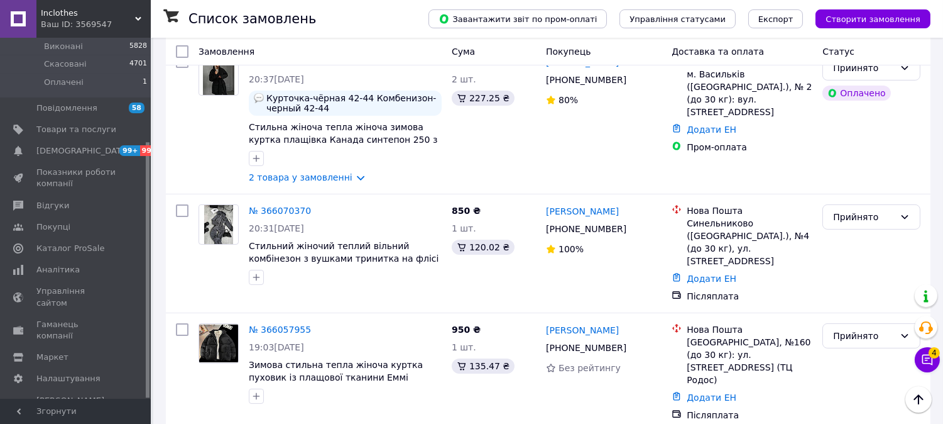
scroll to position [488, 0]
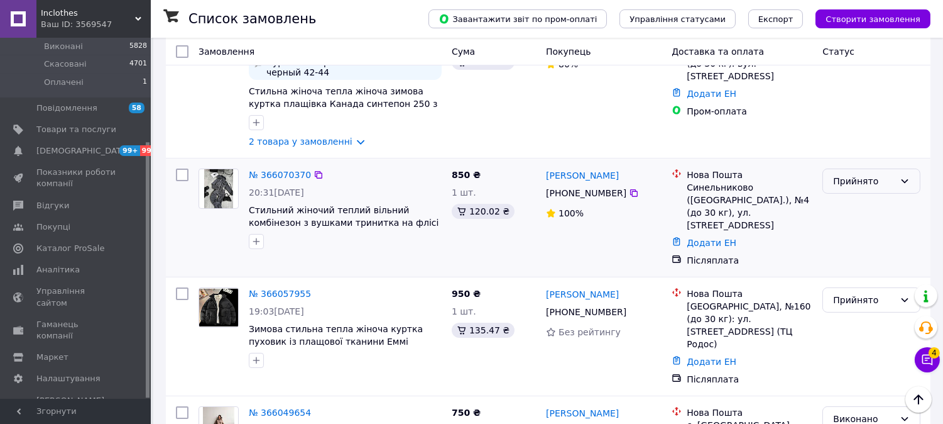
click at [870, 174] on div "Прийнято" at bounding box center [864, 181] width 62 height 14
click at [855, 198] on li "Скасовано" at bounding box center [872, 201] width 97 height 23
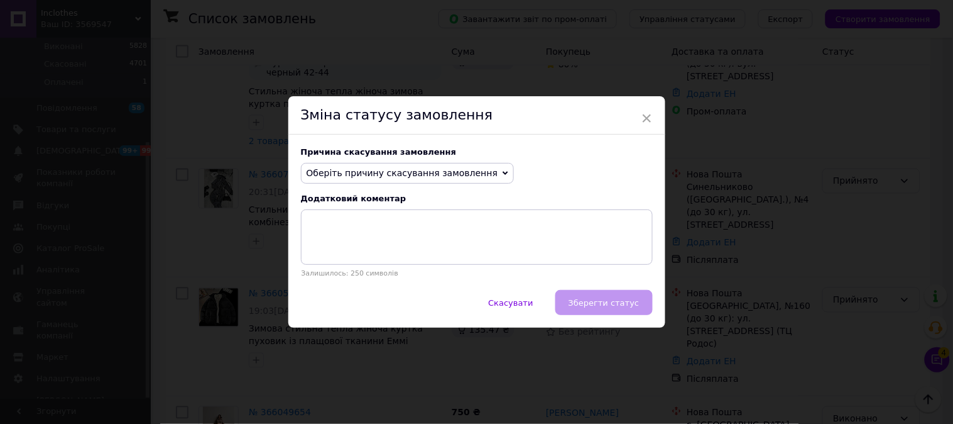
click at [460, 177] on span "Оберіть причину скасування замовлення" at bounding box center [403, 173] width 192 height 10
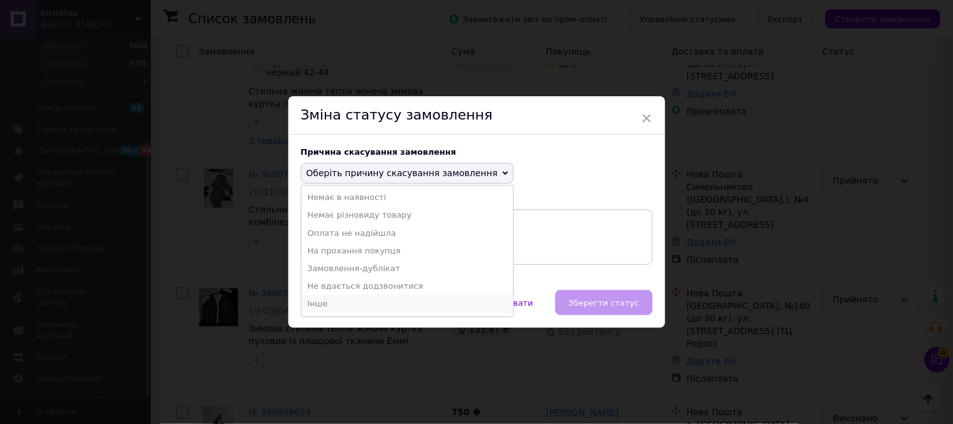
click at [341, 296] on li "Інше" at bounding box center [408, 304] width 212 height 18
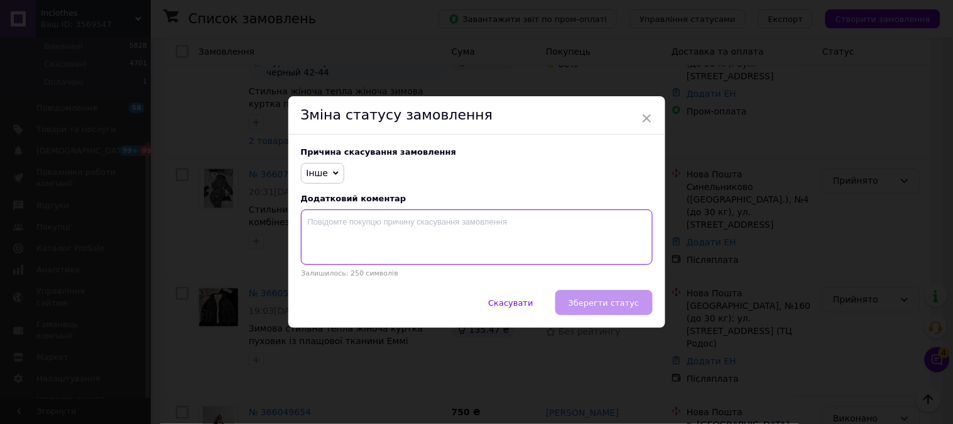
click at [495, 248] on textarea at bounding box center [477, 236] width 352 height 55
type textarea "."
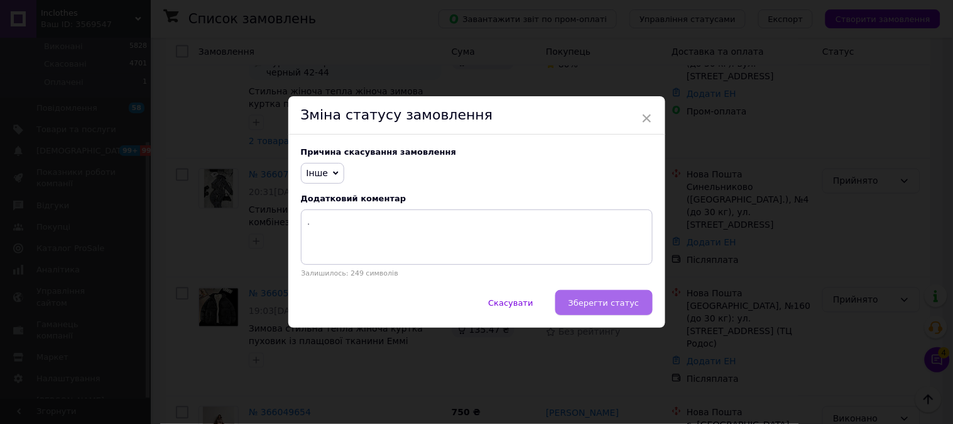
click at [632, 300] on span "Зберегти статус" at bounding box center [604, 302] width 71 height 9
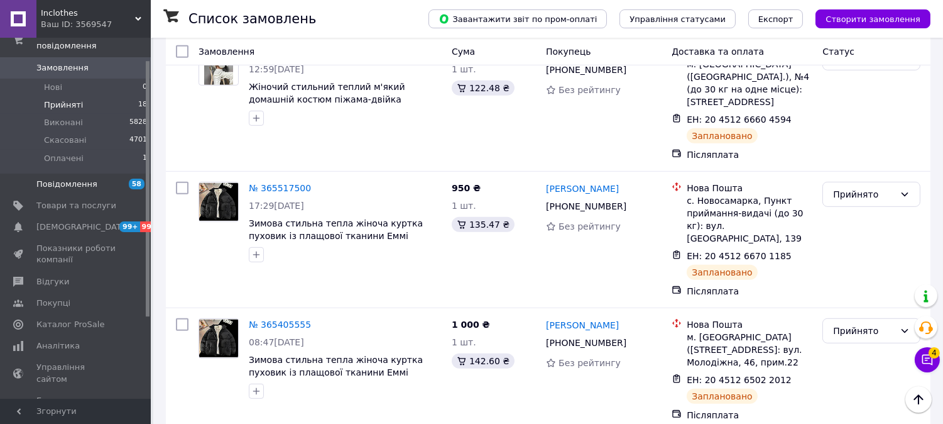
scroll to position [0, 0]
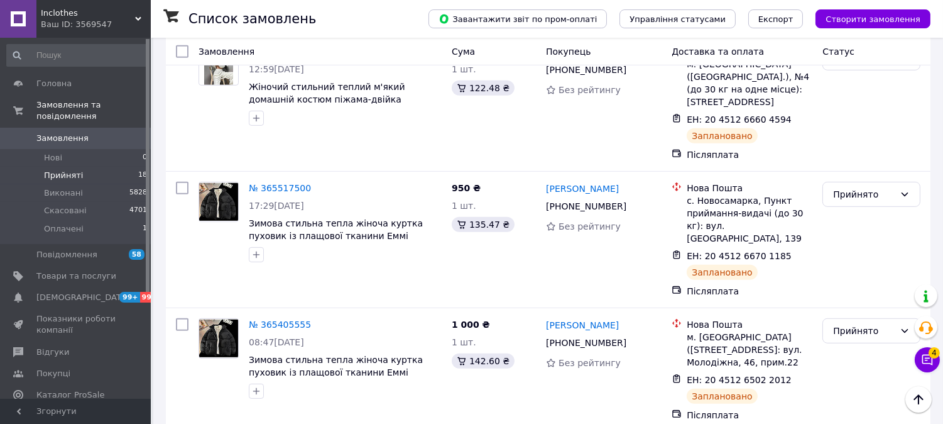
click at [79, 167] on li "Прийняті 18" at bounding box center [77, 176] width 155 height 18
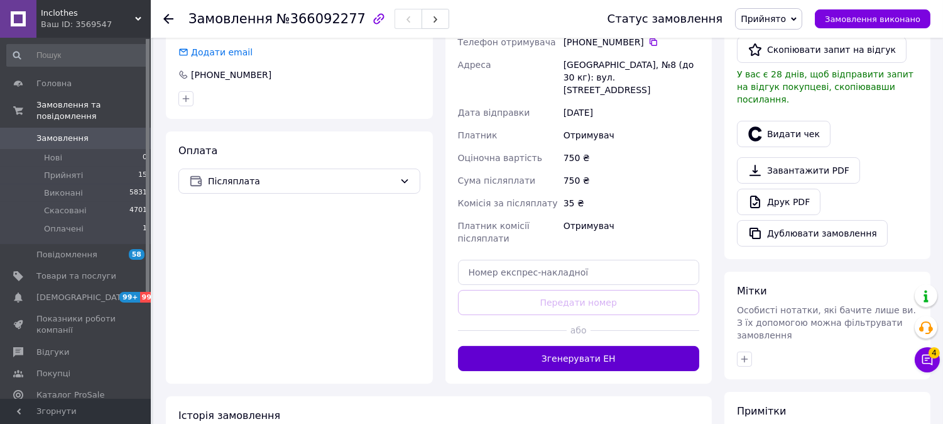
click at [639, 346] on button "Згенерувати ЕН" at bounding box center [579, 358] width 242 height 25
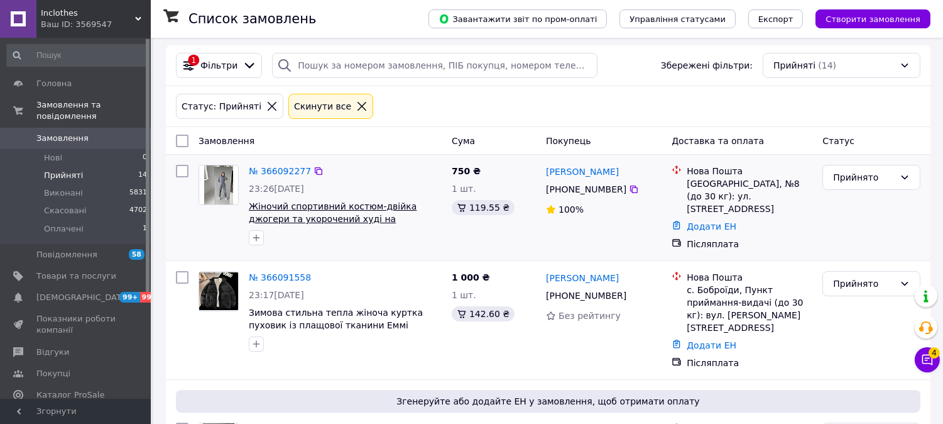
scroll to position [165, 0]
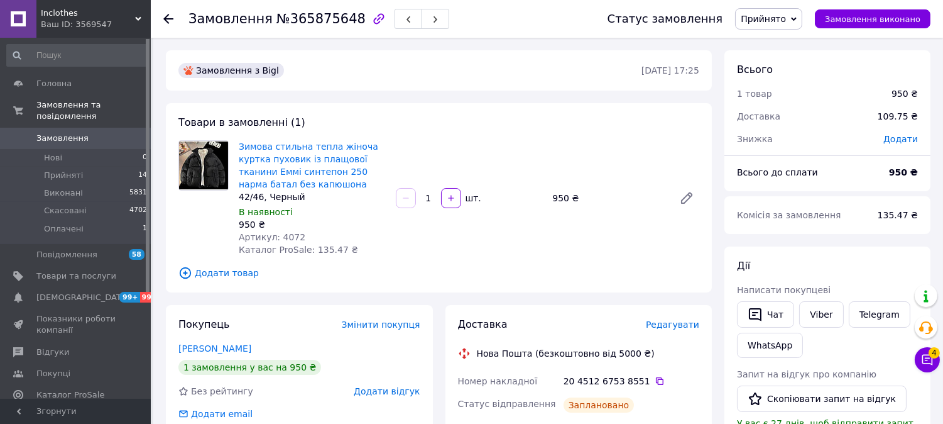
scroll to position [209, 0]
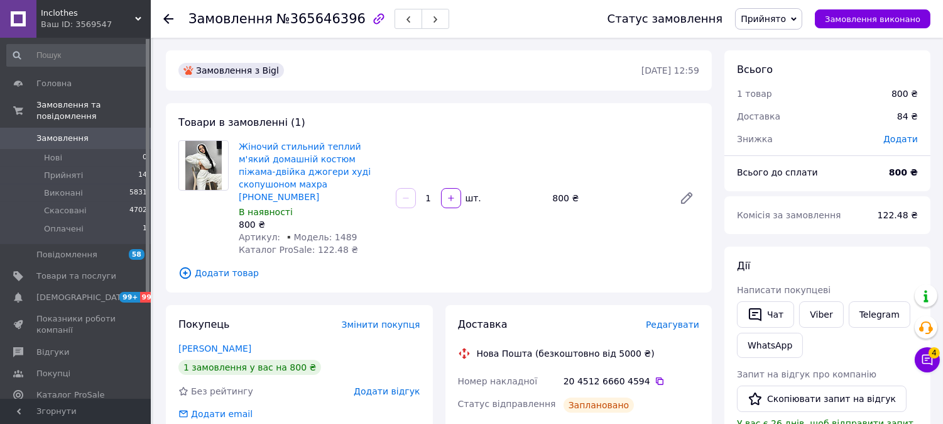
scroll to position [70, 0]
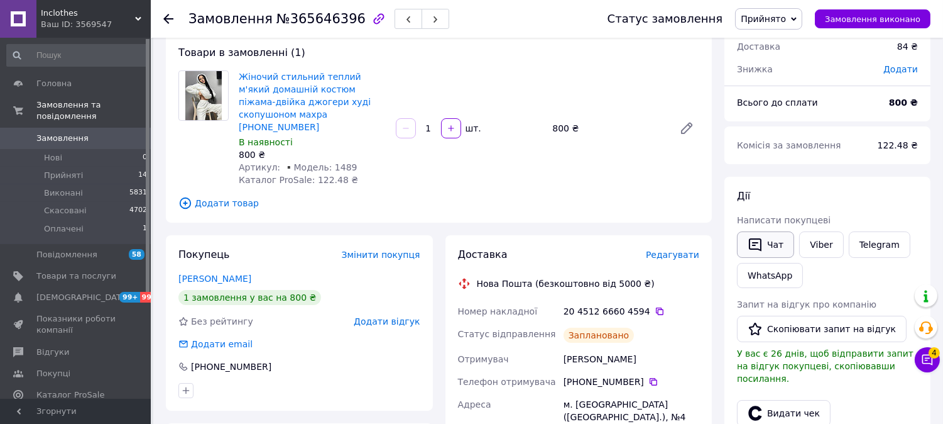
click at [765, 253] on button "Чат" at bounding box center [765, 244] width 57 height 26
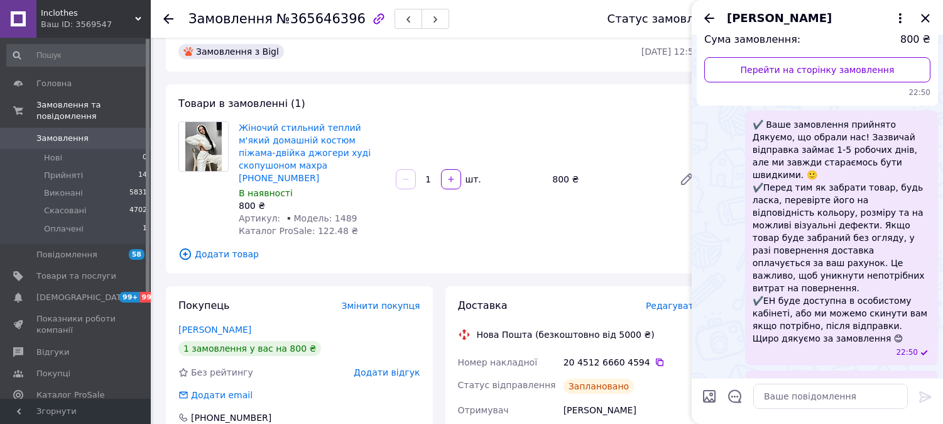
scroll to position [0, 0]
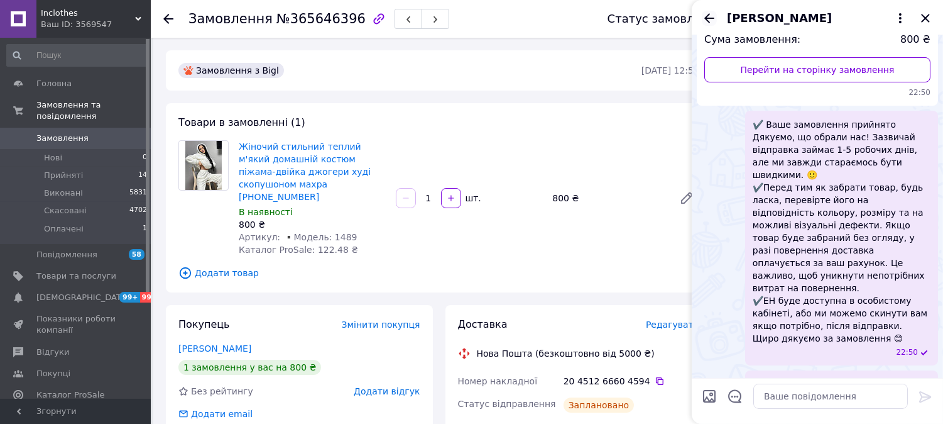
click at [709, 18] on icon "Назад" at bounding box center [709, 17] width 10 height 9
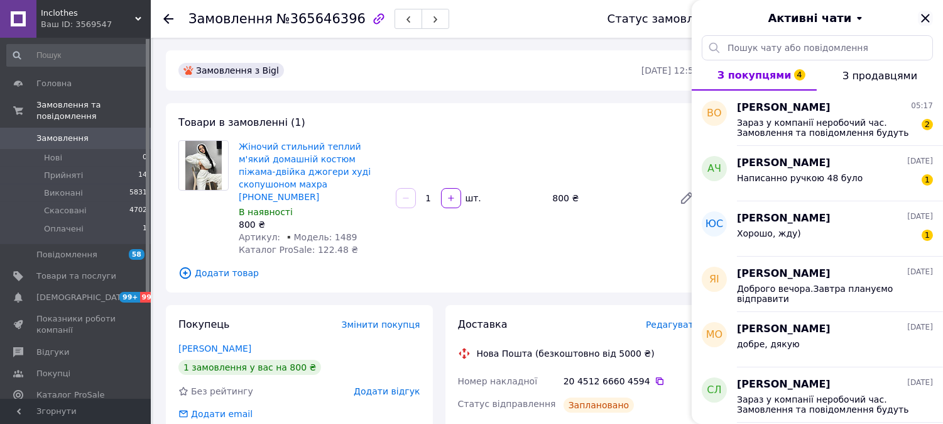
click at [926, 22] on icon "Закрити" at bounding box center [925, 18] width 15 height 15
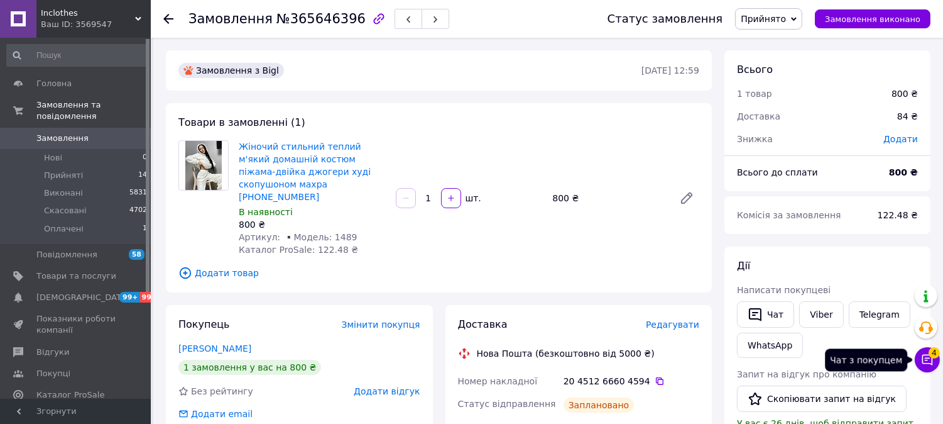
click at [922, 354] on icon at bounding box center [927, 359] width 13 height 13
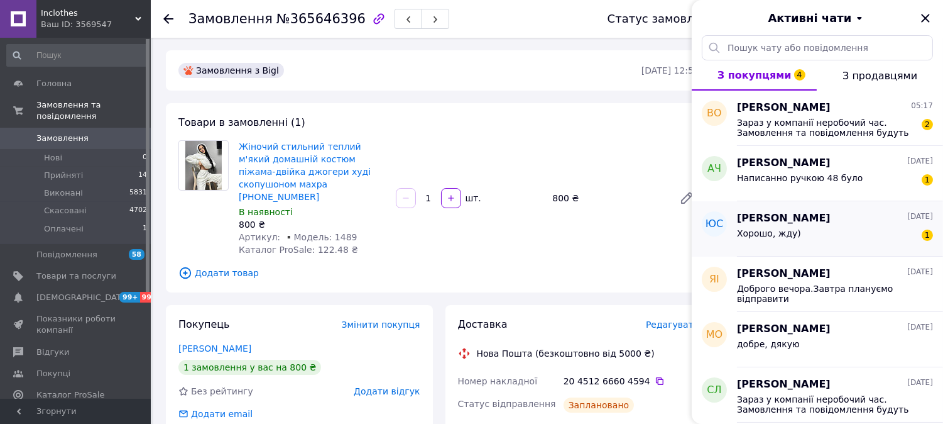
click at [841, 236] on div "Хорошо, жду) 1" at bounding box center [835, 236] width 196 height 20
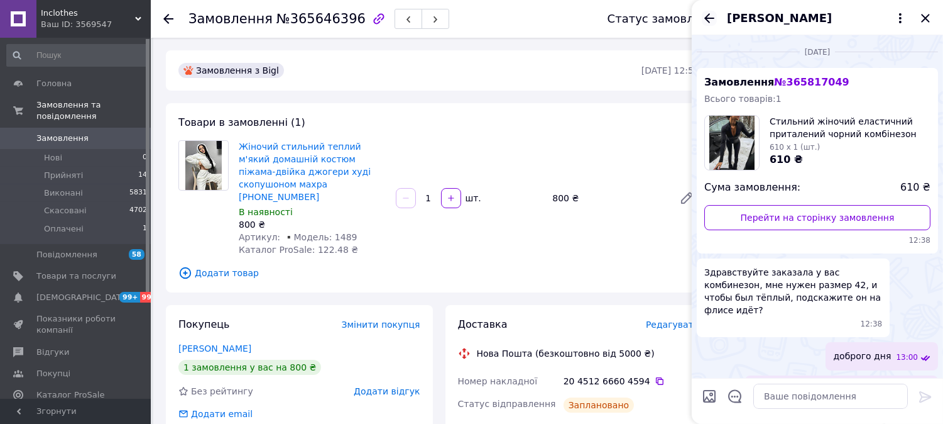
click at [703, 14] on icon "Назад" at bounding box center [709, 18] width 15 height 15
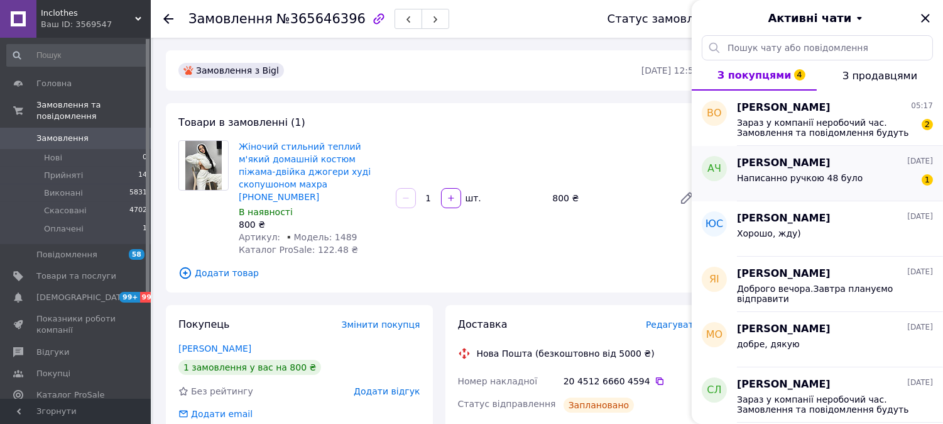
click at [838, 180] on span "Написанно ручкою 48 було" at bounding box center [800, 178] width 126 height 10
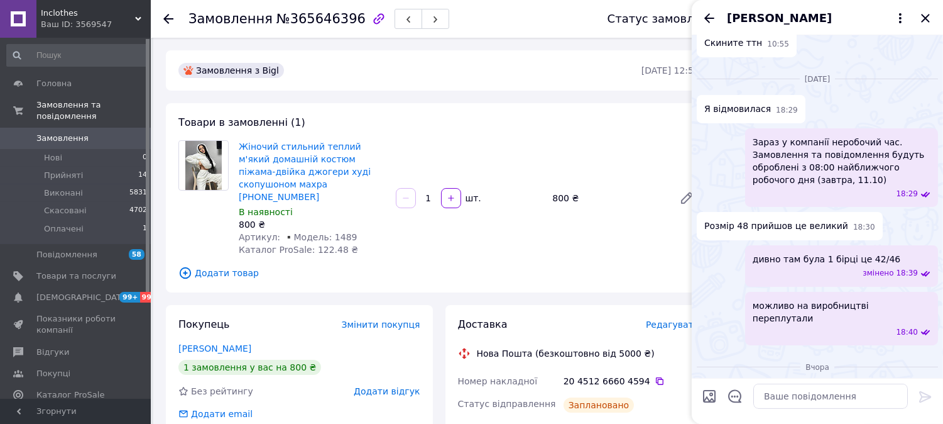
scroll to position [655, 0]
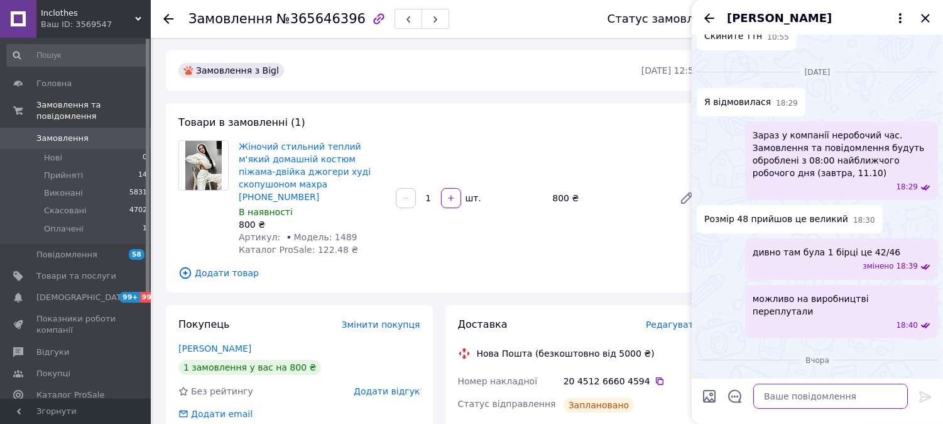
click at [800, 395] on textarea at bounding box center [830, 395] width 155 height 25
type textarea "Н"
click at [713, 13] on icon "Назад" at bounding box center [709, 18] width 15 height 15
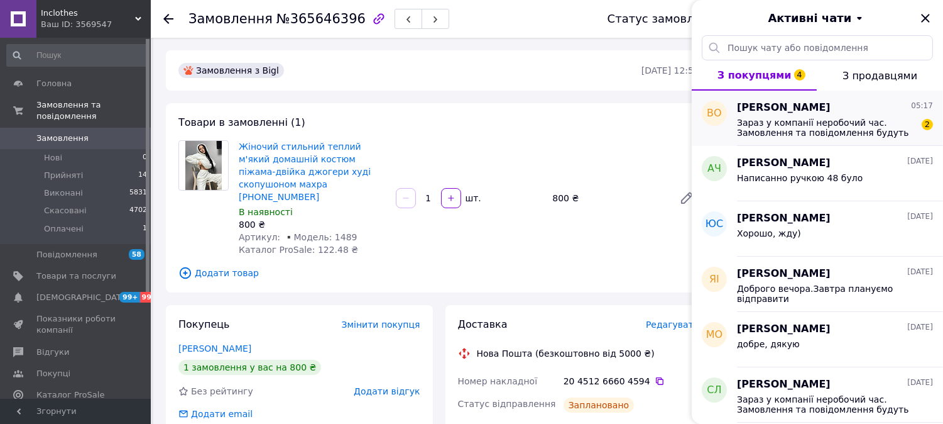
click at [828, 112] on div "Вікторія Оробець 05:17" at bounding box center [835, 108] width 196 height 14
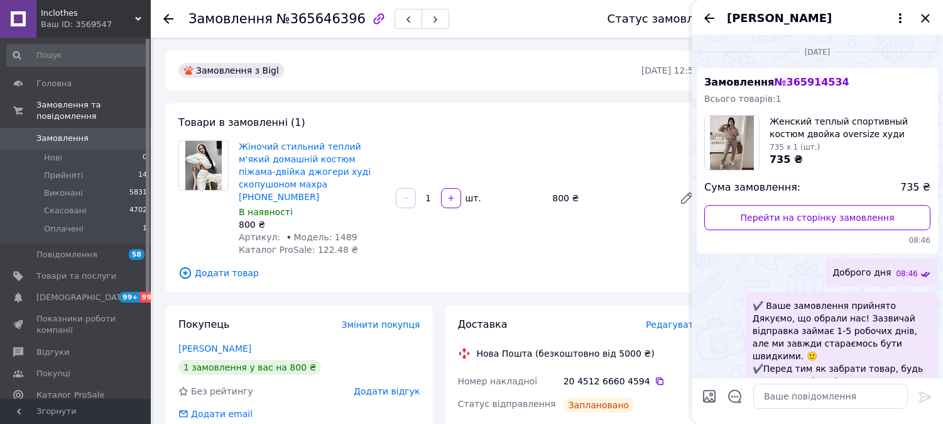
scroll to position [455, 0]
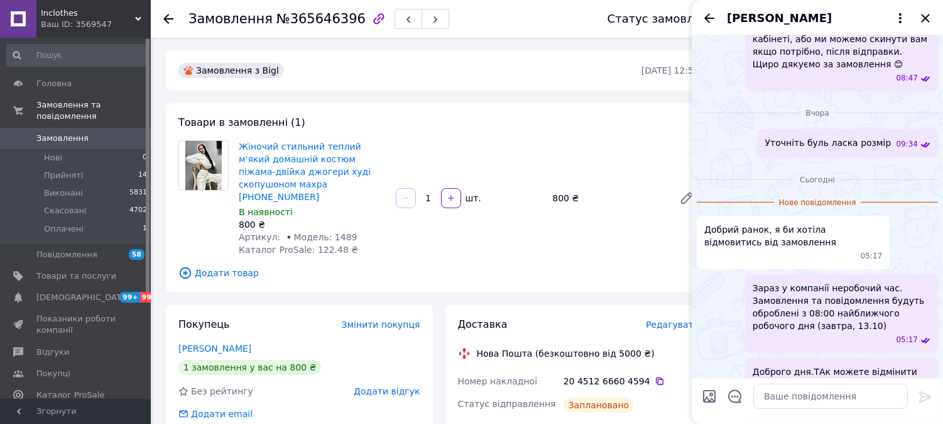
click at [933, 21] on div "Вікторія Оробець" at bounding box center [817, 17] width 251 height 35
click at [925, 20] on icon "Закрити" at bounding box center [925, 18] width 15 height 15
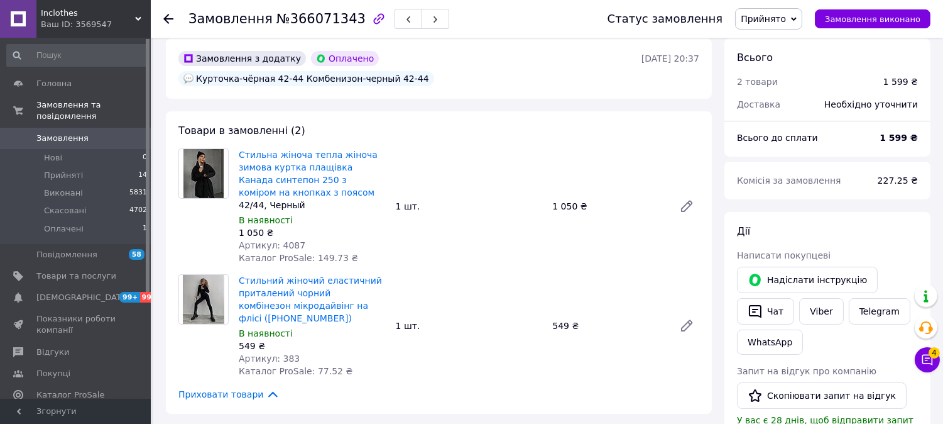
scroll to position [698, 0]
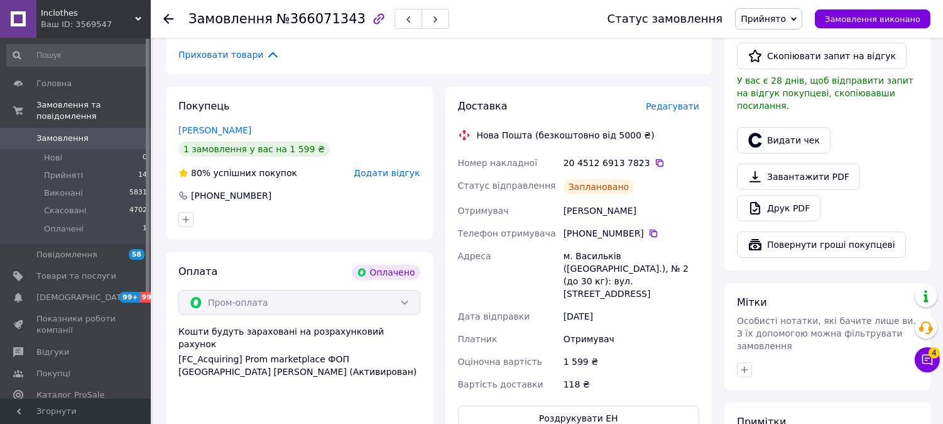
scroll to position [488, 0]
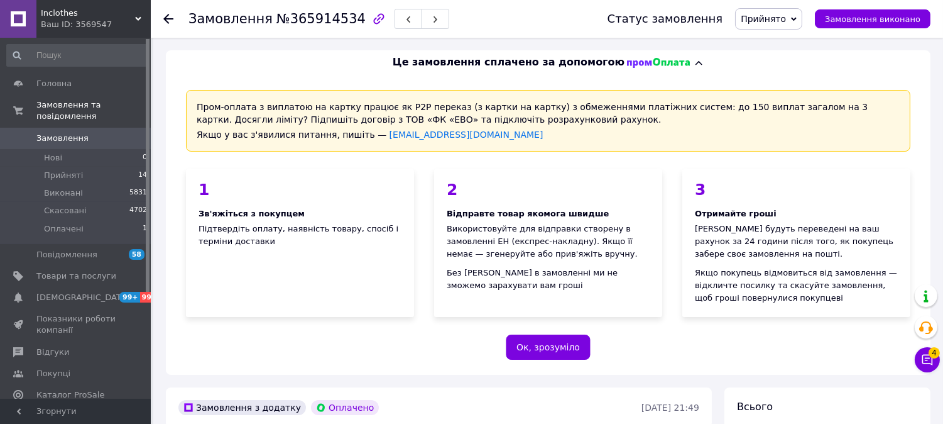
scroll to position [419, 0]
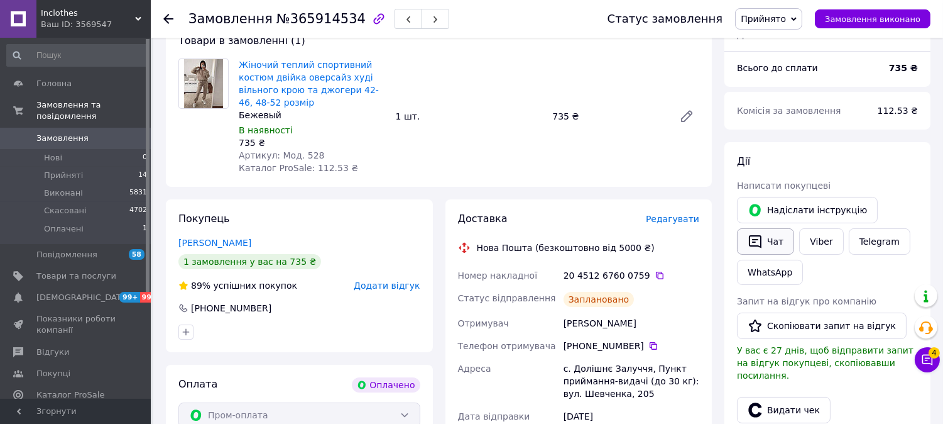
click at [781, 245] on button "Чат" at bounding box center [765, 241] width 57 height 26
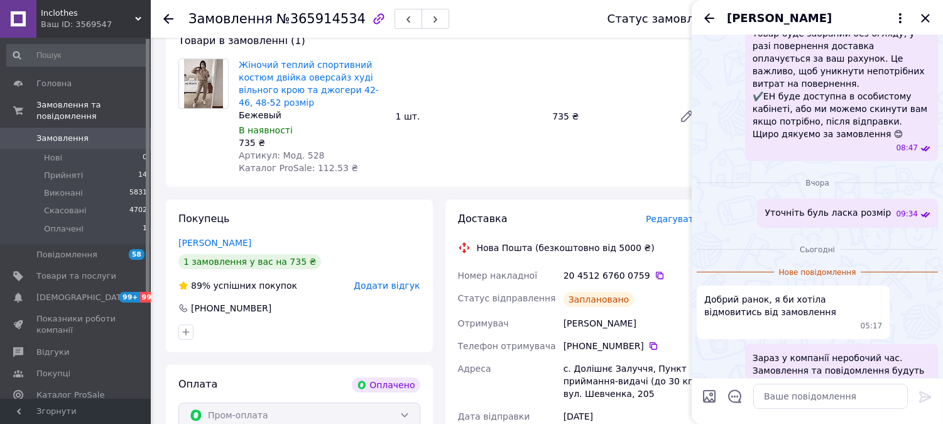
scroll to position [397, 0]
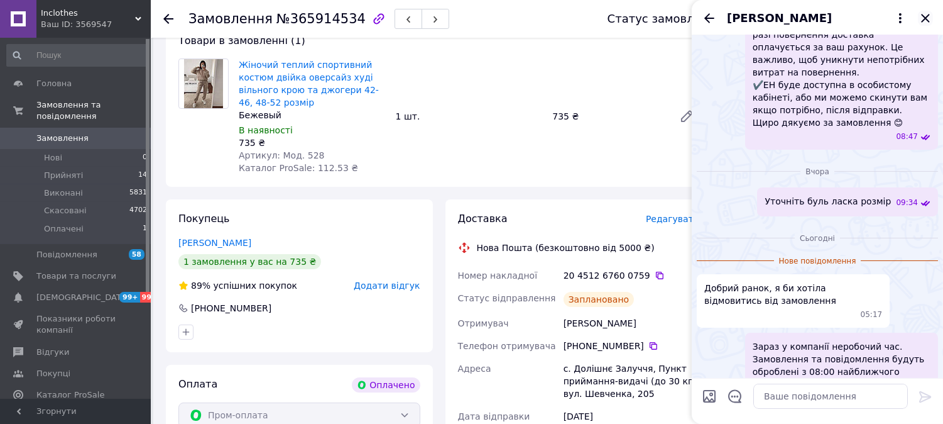
click at [921, 21] on icon "Закрити" at bounding box center [925, 18] width 15 height 15
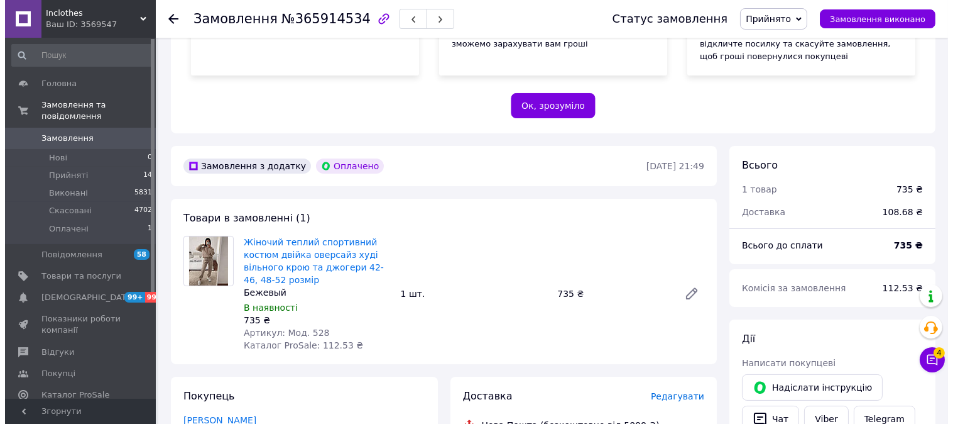
scroll to position [558, 0]
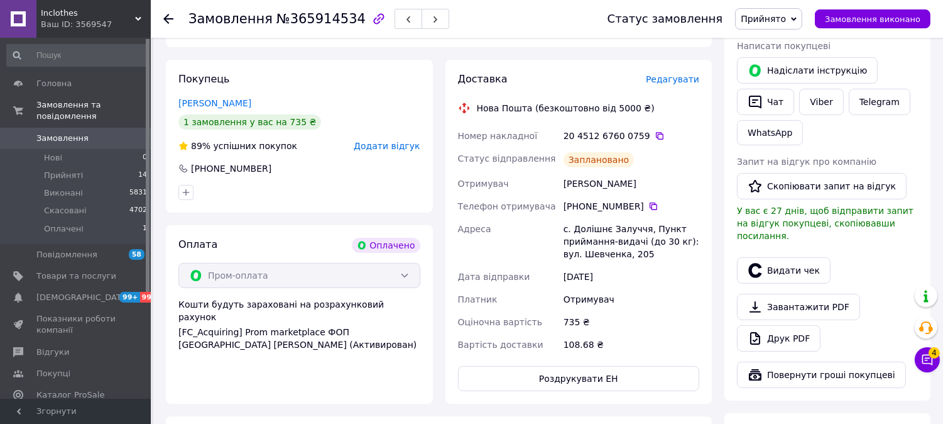
click at [669, 86] on div "Доставка Редагувати Нова Пошта (безкоштовно від 5000 ₴) Номер накладної 20 4512…" at bounding box center [579, 231] width 242 height 319
click at [669, 79] on span "Редагувати" at bounding box center [672, 79] width 53 height 10
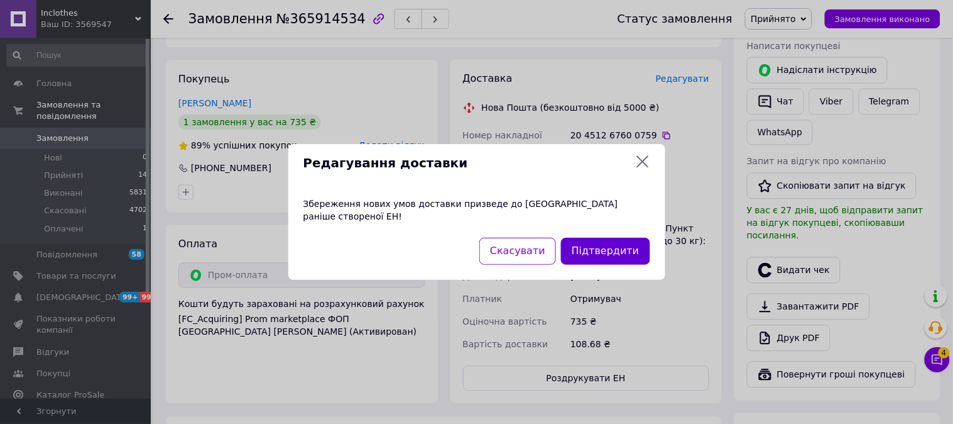
click at [620, 241] on button "Підтвердити" at bounding box center [605, 251] width 89 height 27
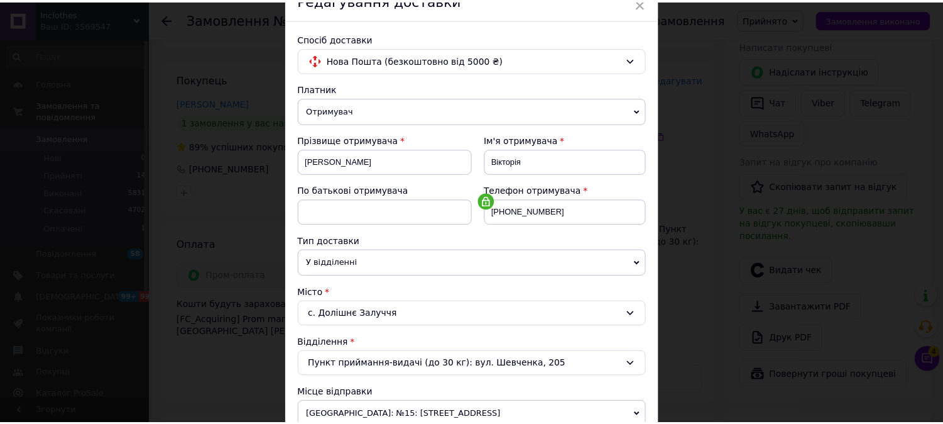
scroll to position [412, 0]
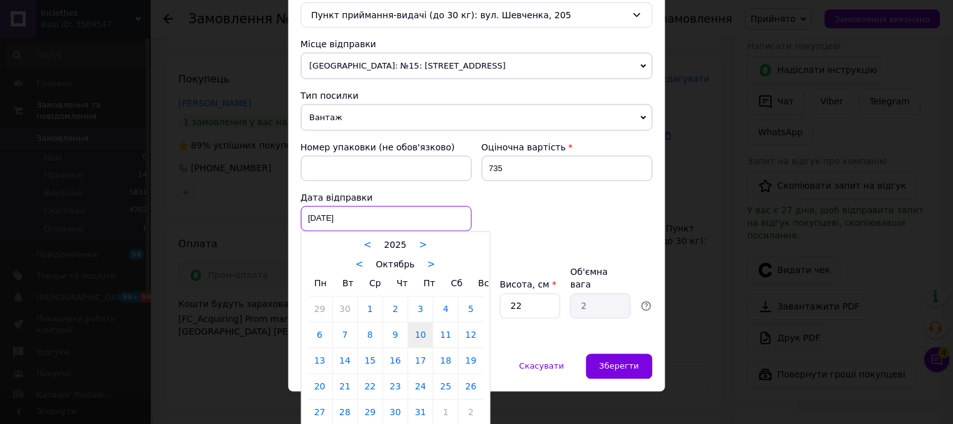
click at [370, 228] on div "10.10.2025 < 2025 > < Октябрь > Пн Вт Ср Чт Пт Сб Вс 29 30 1 2 3 4 5 6 7 8 9 10…" at bounding box center [386, 218] width 171 height 25
click at [463, 341] on link "12" at bounding box center [471, 334] width 25 height 25
type input "[DATE]"
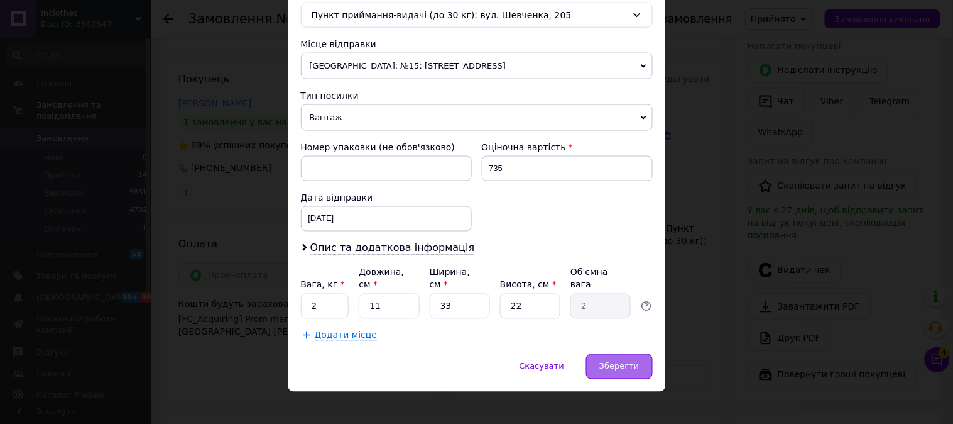
click at [598, 354] on div "Зберегти" at bounding box center [619, 366] width 66 height 25
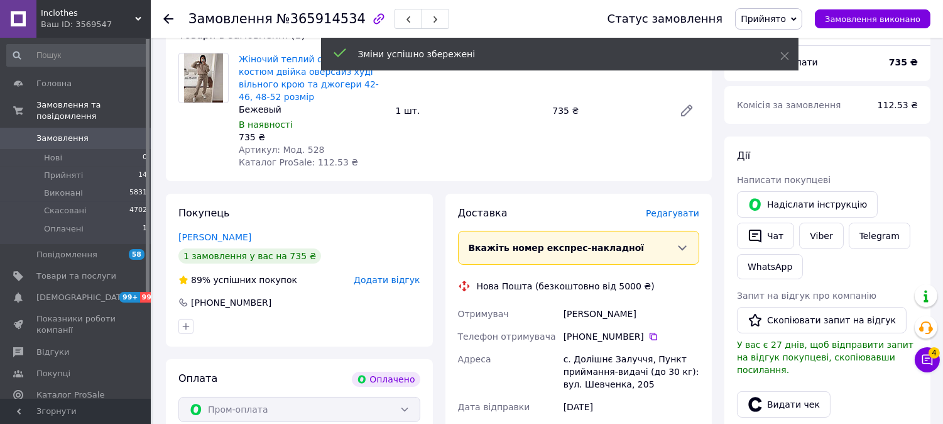
scroll to position [419, 0]
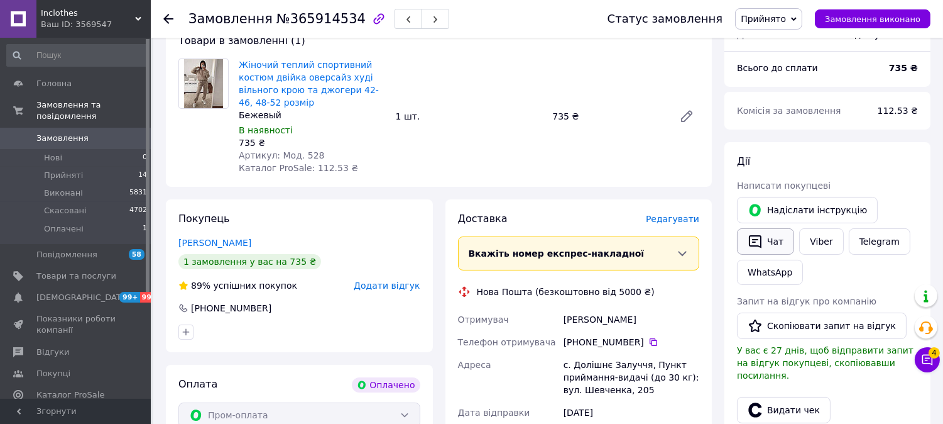
click at [762, 236] on icon "button" at bounding box center [755, 241] width 15 height 15
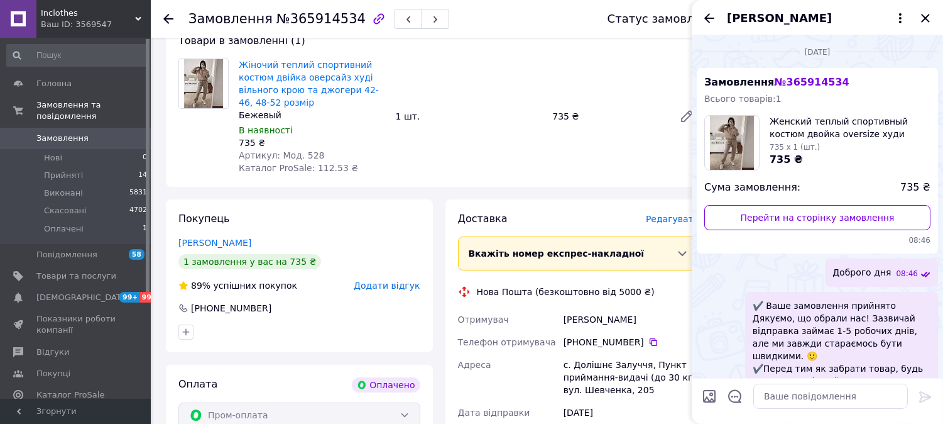
scroll to position [376, 0]
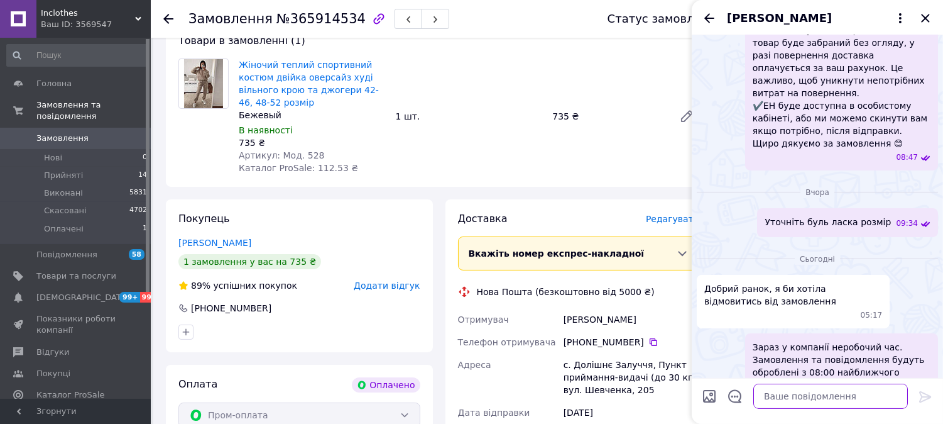
click at [809, 397] on textarea at bounding box center [830, 395] width 155 height 25
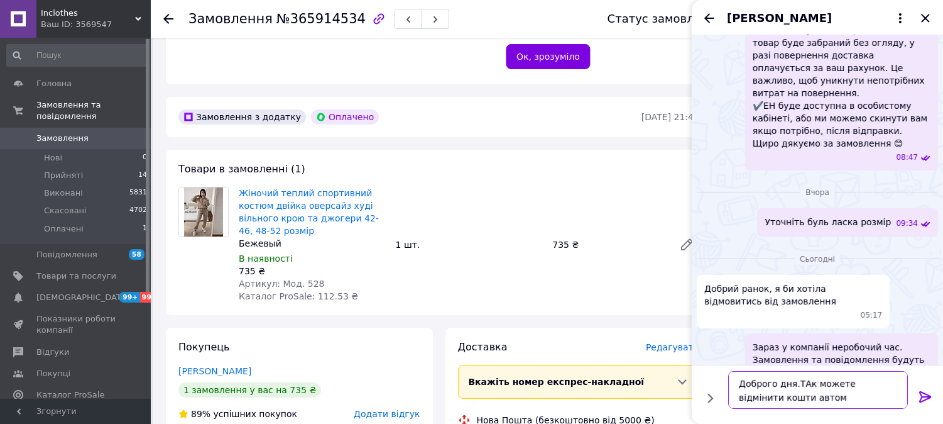
scroll to position [279, 0]
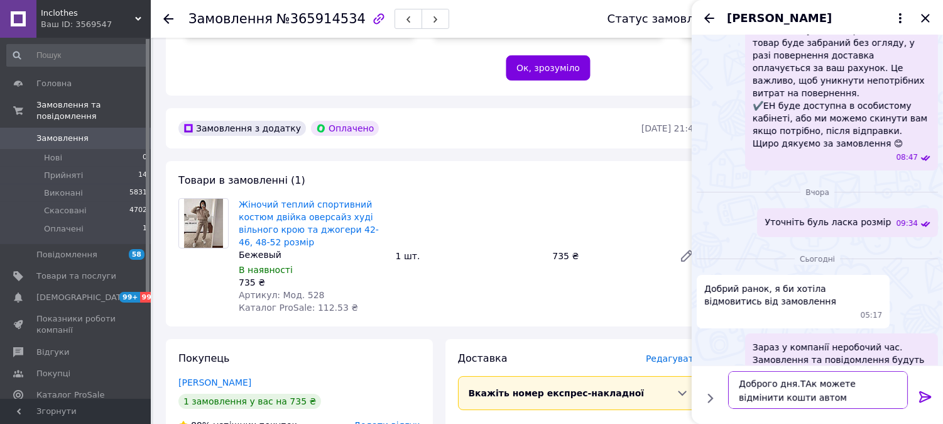
click at [885, 385] on textarea "Доброго дня.ТАк можете відмінити кошти автом" at bounding box center [818, 390] width 180 height 38
click at [883, 400] on textarea "Доброго дня.ТАк можете відмінити удодатку, кошти автом" at bounding box center [818, 390] width 180 height 38
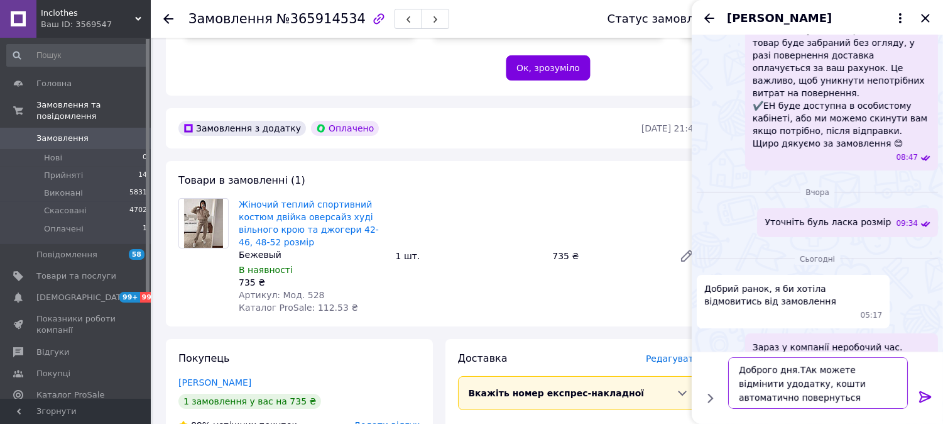
type textarea "Доброго дня.ТАк можете відмінити удодатку, кошти автоматично повернуться"
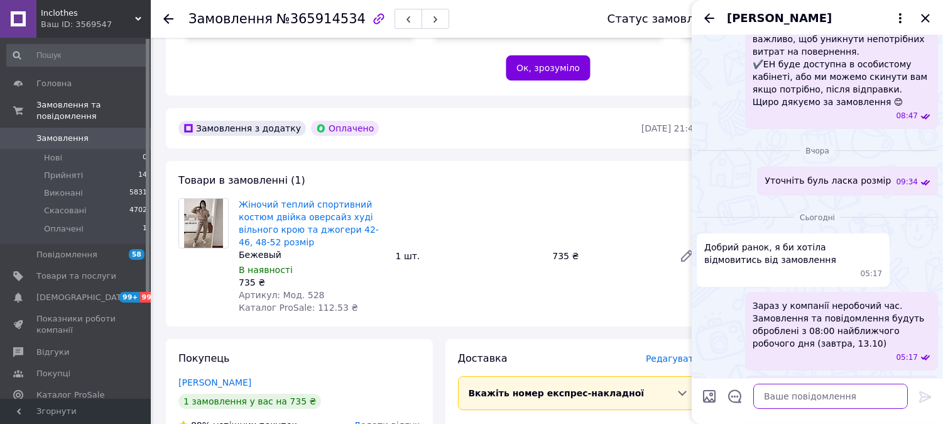
scroll to position [435, 0]
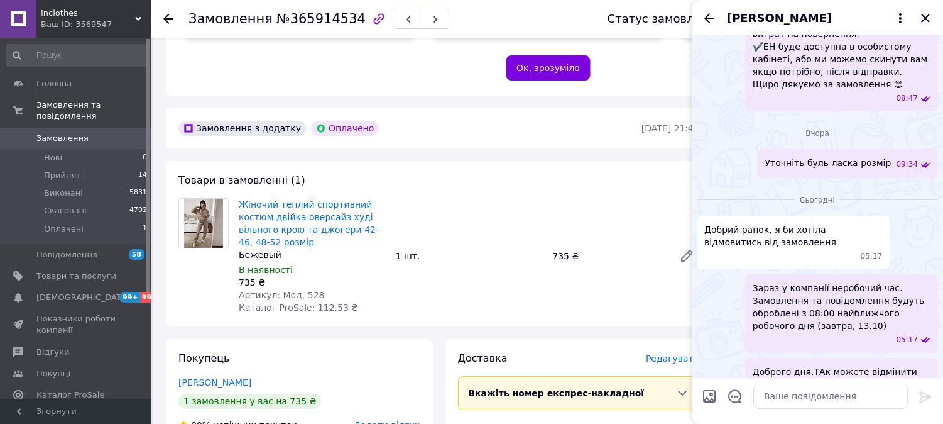
click at [926, 13] on icon "Закрити" at bounding box center [925, 18] width 15 height 15
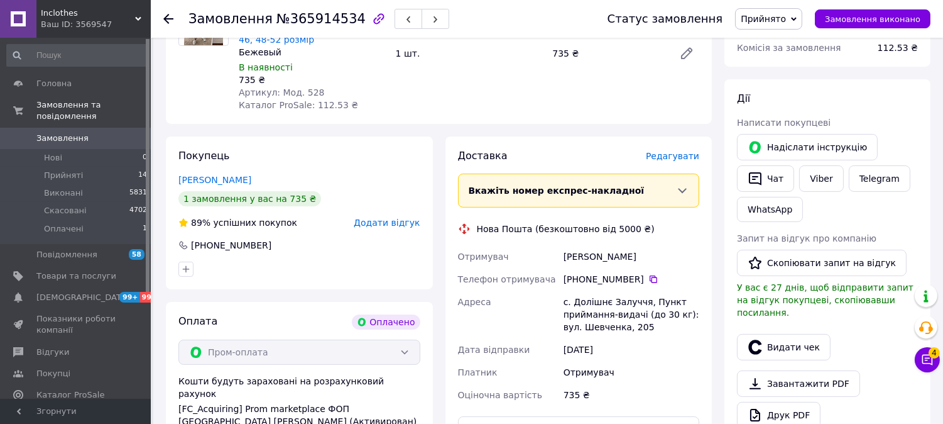
scroll to position [488, 0]
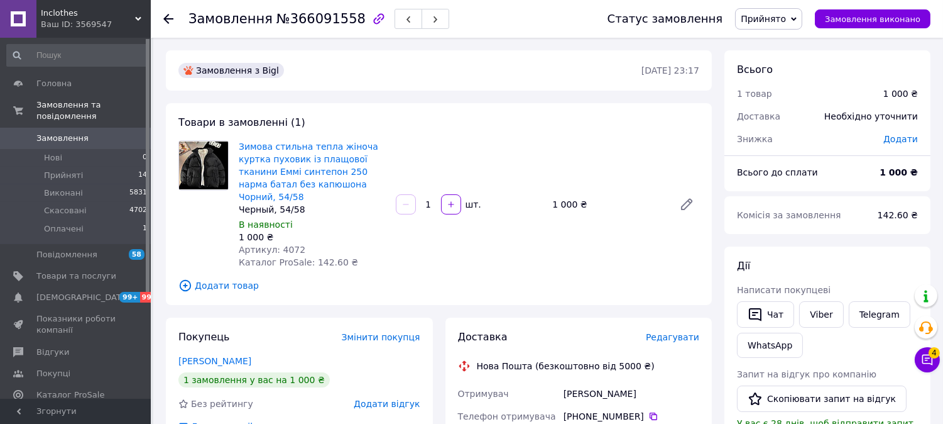
click at [799, 13] on span "Прийнято" at bounding box center [768, 18] width 67 height 21
click at [787, 63] on li "Скасовано" at bounding box center [769, 62] width 66 height 19
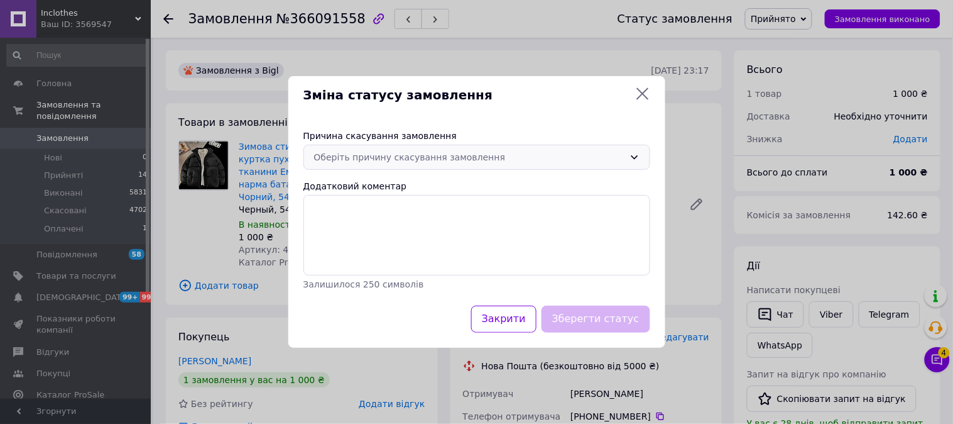
click at [462, 152] on div "Оберіть причину скасування замовлення" at bounding box center [469, 157] width 310 height 14
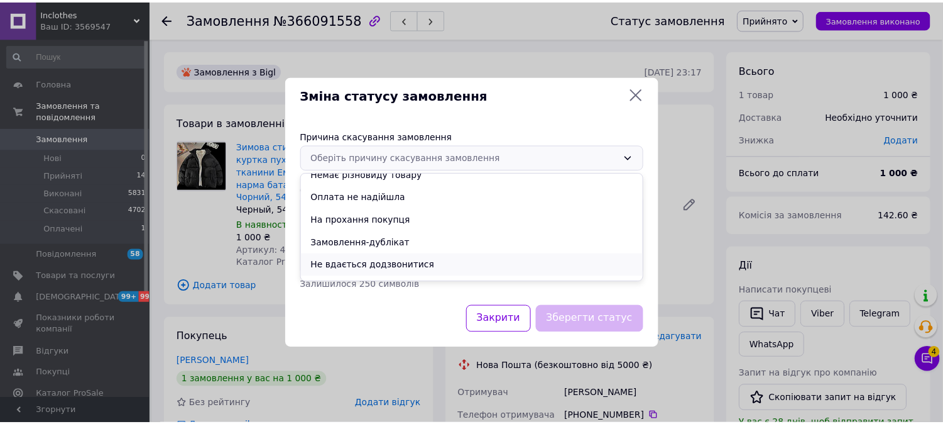
scroll to position [49, 0]
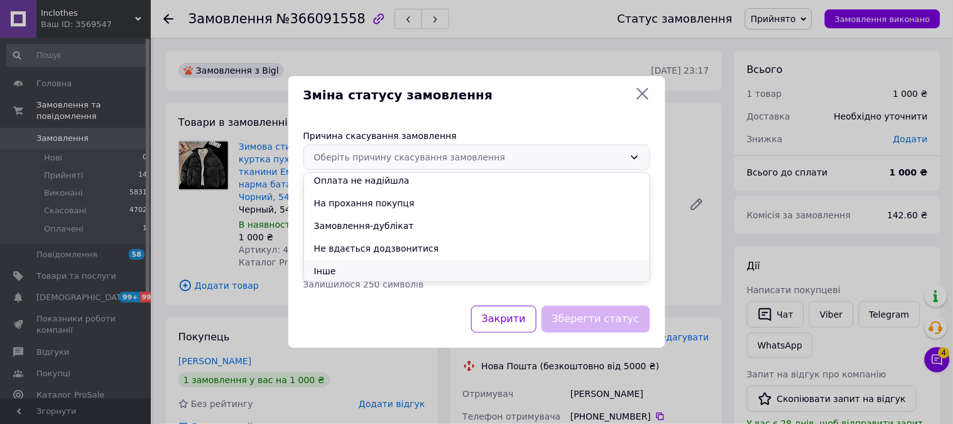
click at [359, 271] on li "Інше" at bounding box center [477, 271] width 346 height 23
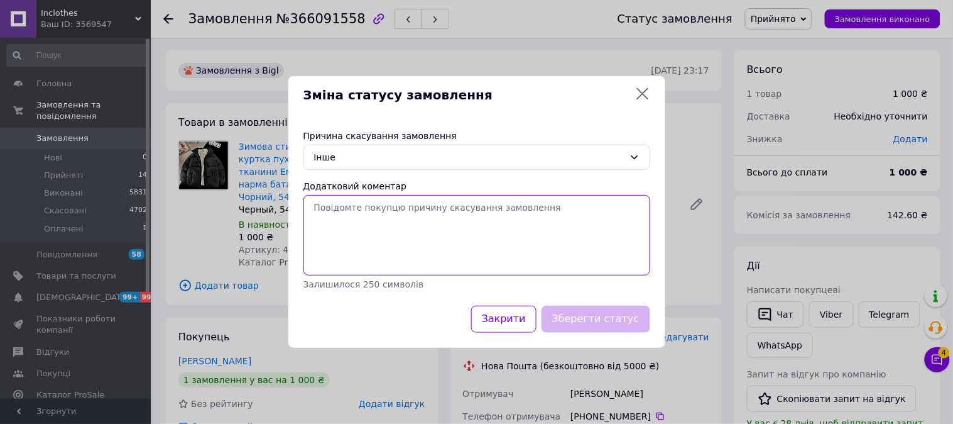
click at [385, 237] on textarea "Додатковий коментар" at bounding box center [477, 235] width 347 height 80
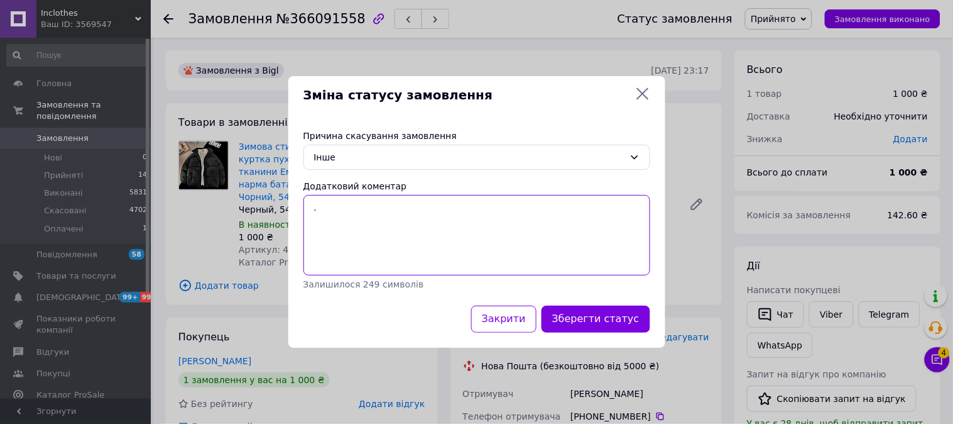
type textarea "."
click at [611, 341] on div "Закрити Зберегти статус" at bounding box center [476, 326] width 377 height 42
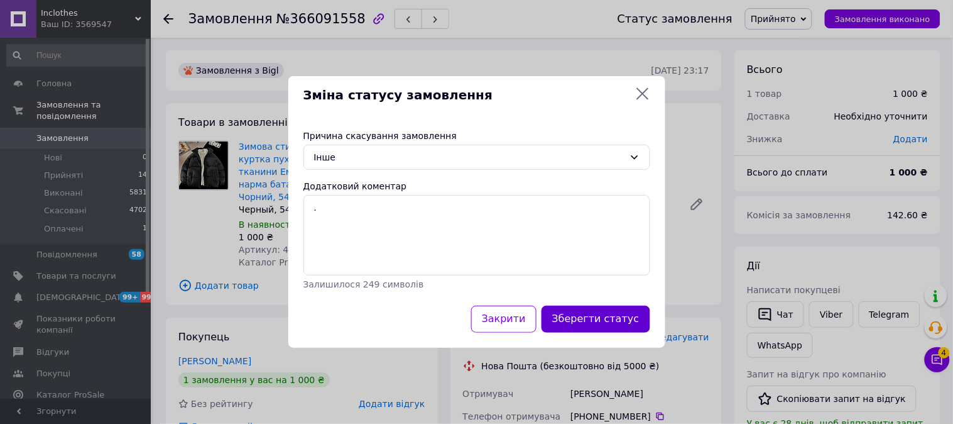
click at [601, 319] on button "Зберегти статус" at bounding box center [596, 318] width 109 height 27
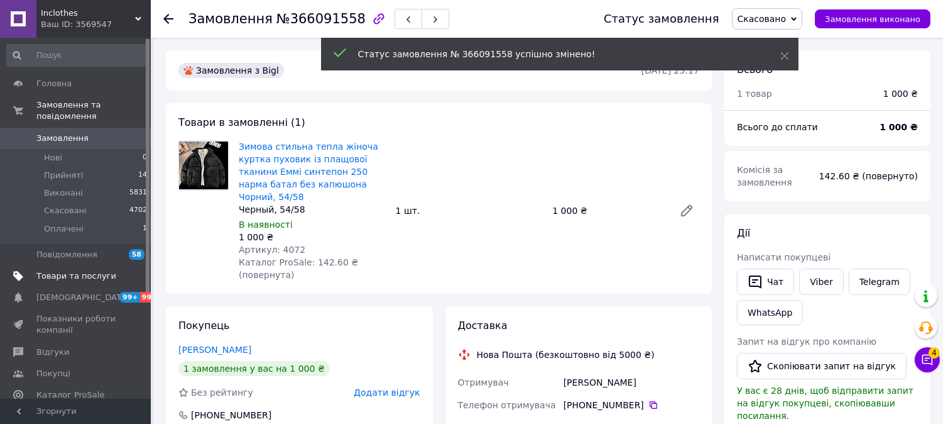
click at [65, 270] on span "Товари та послуги" at bounding box center [76, 275] width 80 height 11
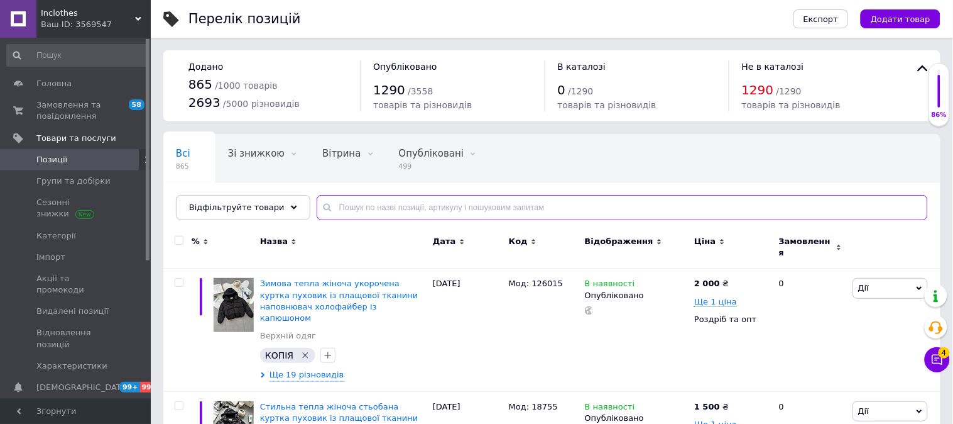
click at [470, 204] on input "text" at bounding box center [622, 207] width 611 height 25
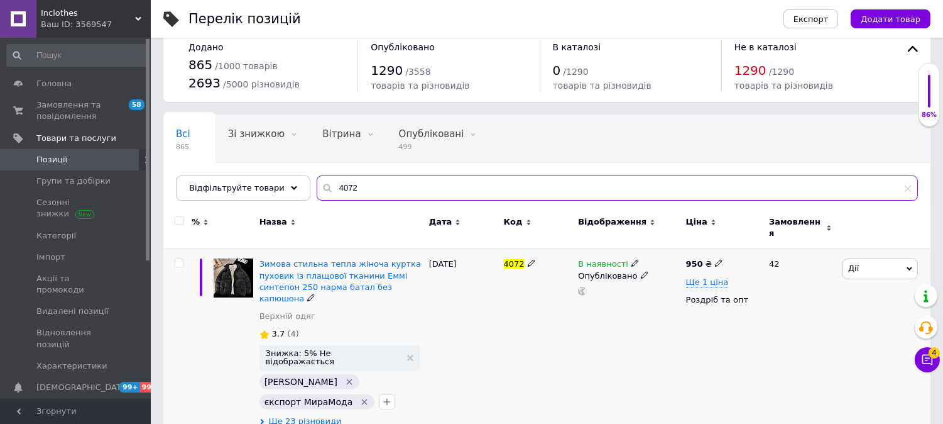
scroll to position [31, 0]
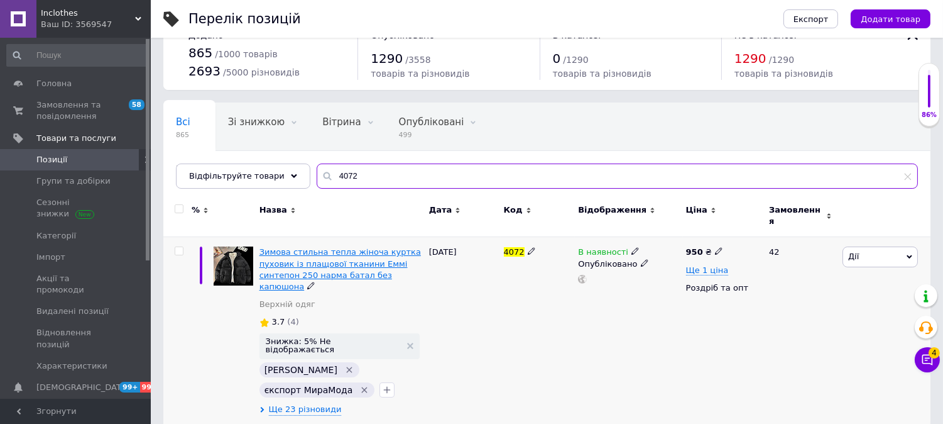
type input "4072"
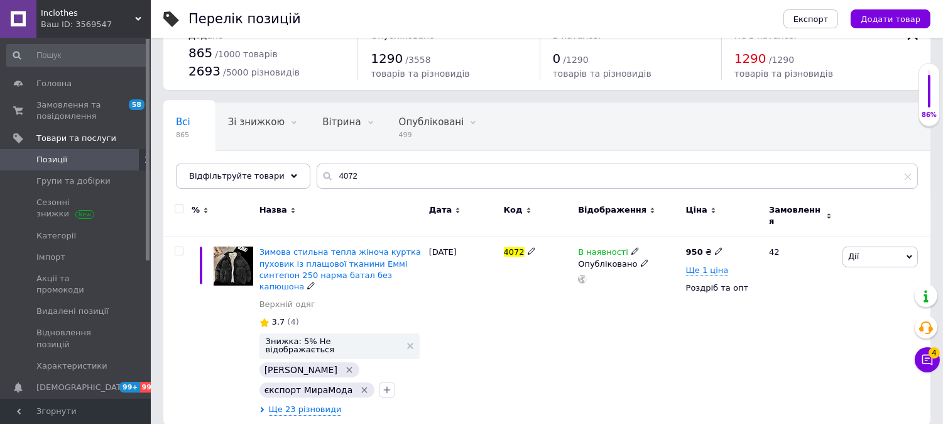
click at [319, 253] on span "Зимова стильна тепла жіноча куртка пуховик із плащової тканини Еммі синтепон 25…" at bounding box center [341, 269] width 162 height 44
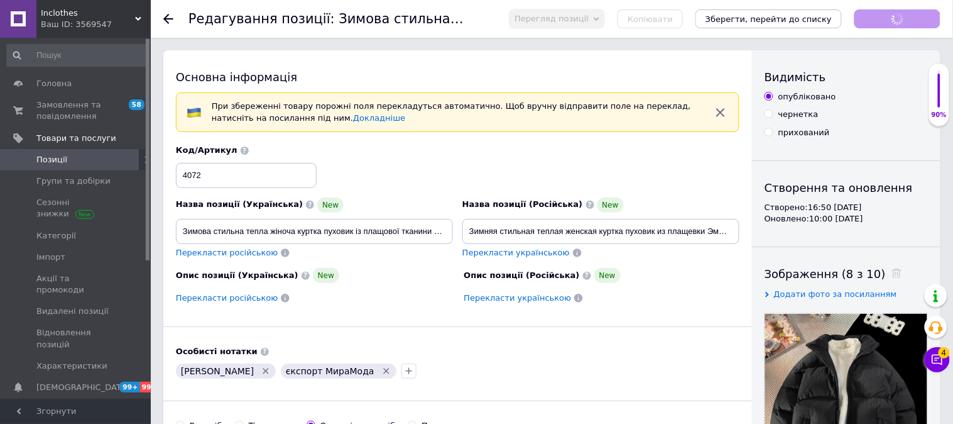
click at [613, 197] on div "Назва позиції (Російська) New" at bounding box center [601, 204] width 277 height 15
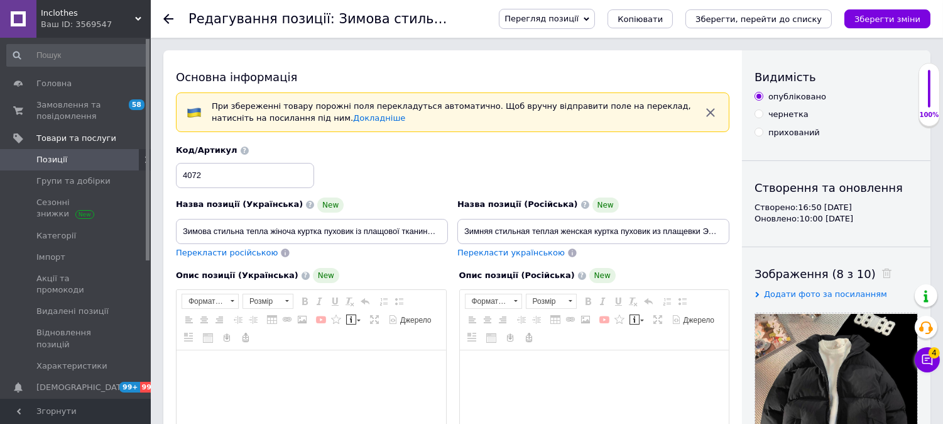
click at [782, 133] on div "прихований" at bounding box center [795, 132] width 52 height 11
click at [763, 133] on input "прихований" at bounding box center [759, 132] width 8 height 8
radio input "true"
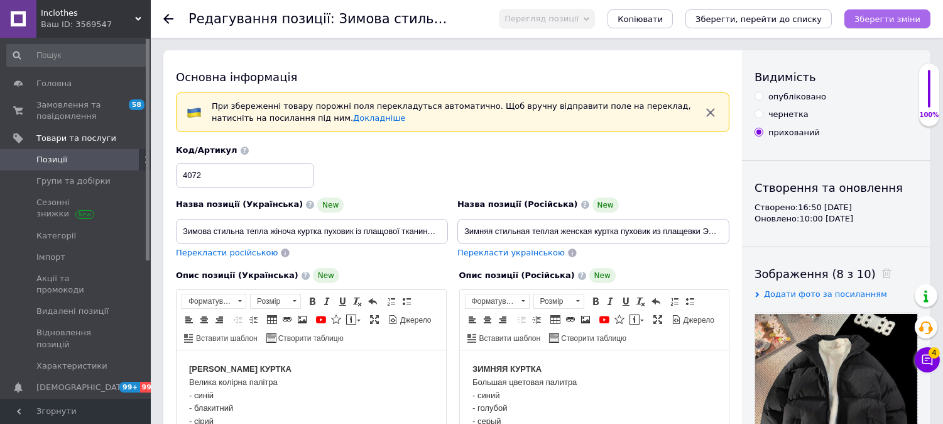
click at [897, 26] on button "Зберегти зміни" at bounding box center [888, 18] width 86 height 19
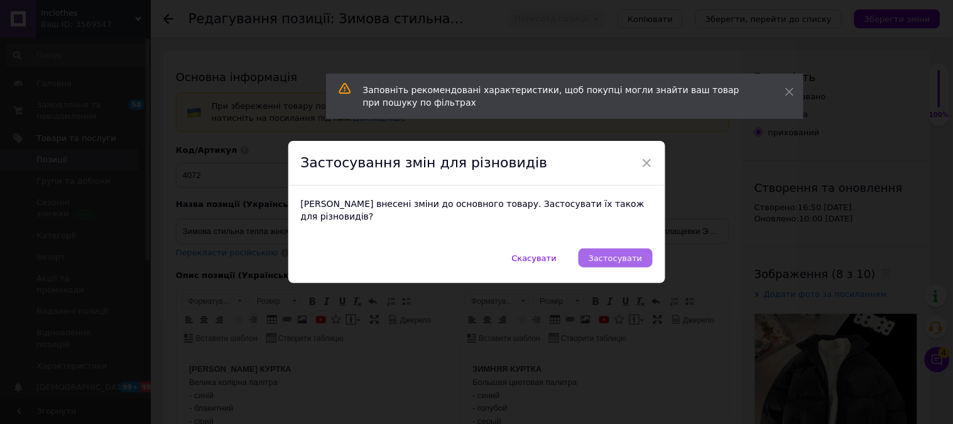
click at [623, 256] on span "Застосувати" at bounding box center [615, 257] width 53 height 9
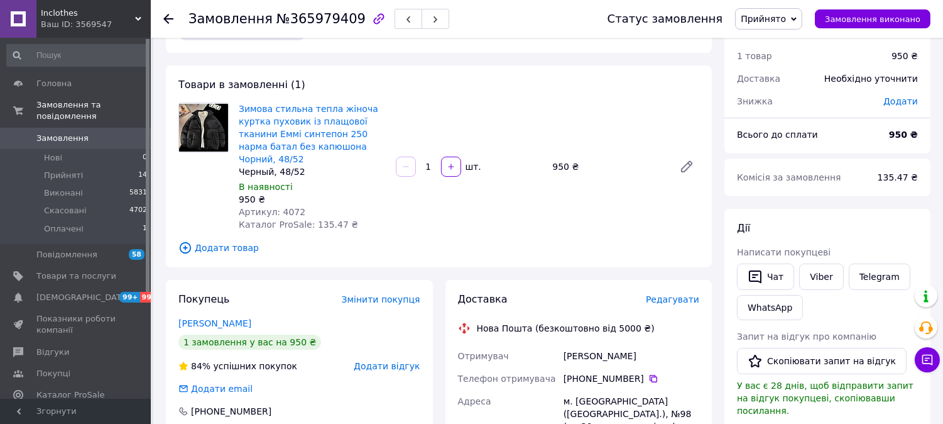
scroll to position [70, 0]
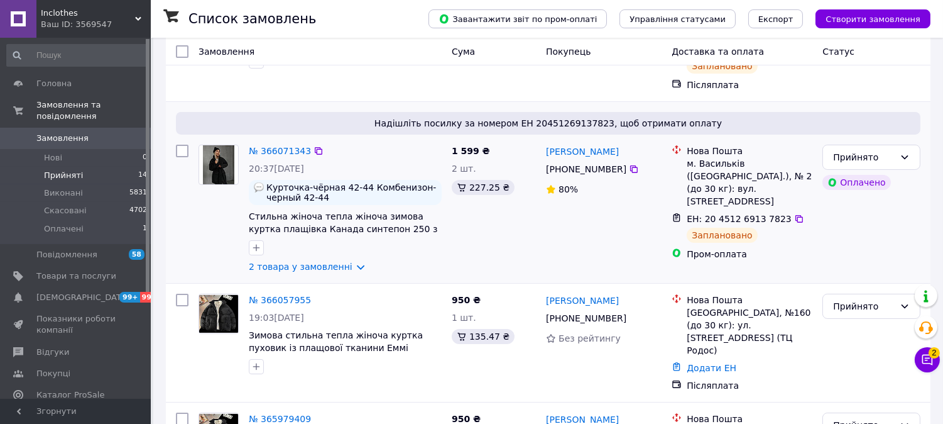
scroll to position [279, 0]
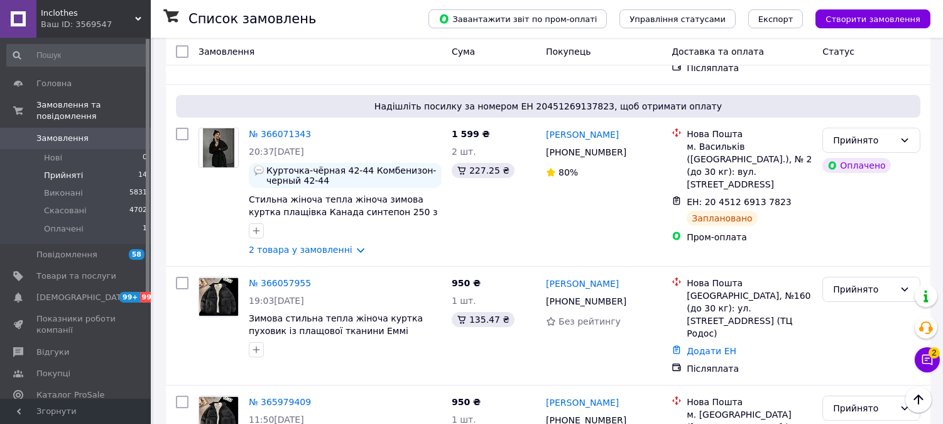
click at [77, 170] on span "Прийняті" at bounding box center [63, 175] width 39 height 11
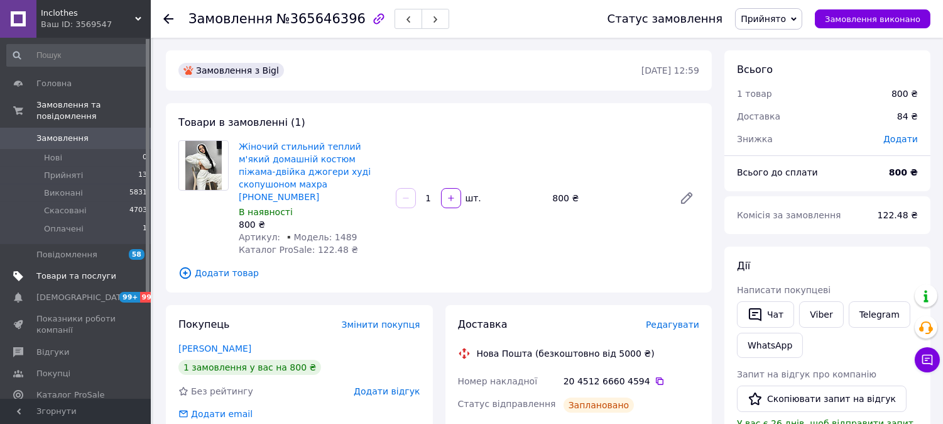
click at [65, 270] on span "Товари та послуги" at bounding box center [76, 275] width 80 height 11
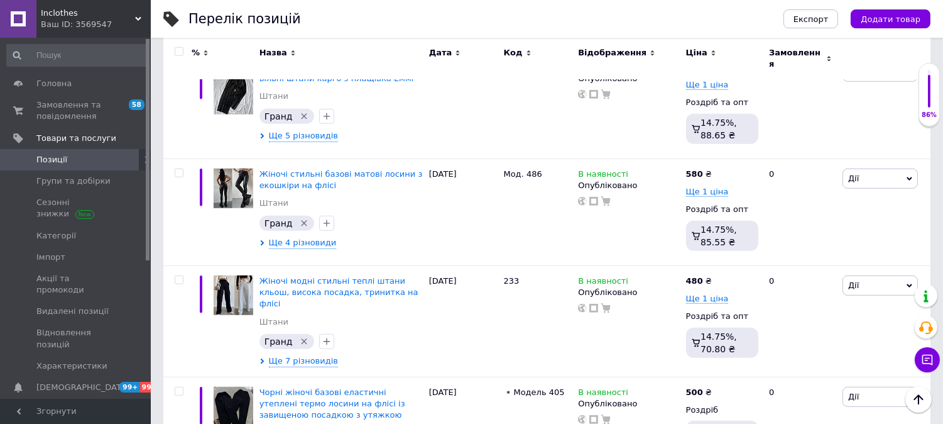
scroll to position [1670, 0]
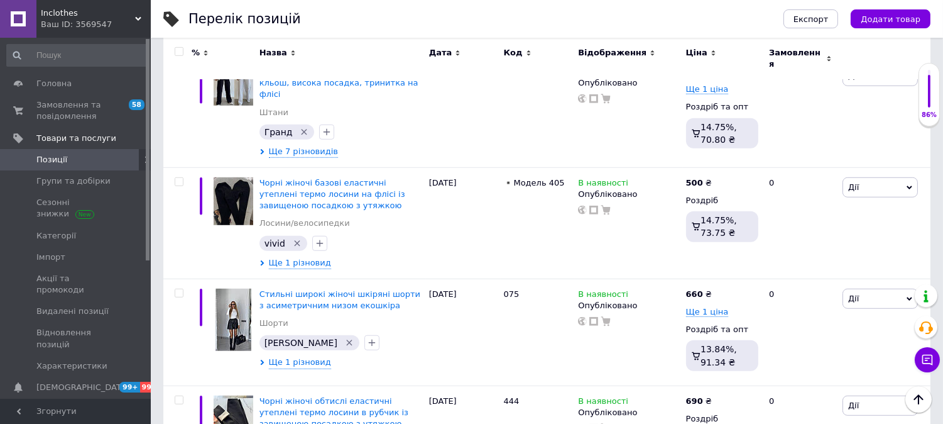
click at [123, 17] on span "Inclothes" at bounding box center [88, 13] width 94 height 11
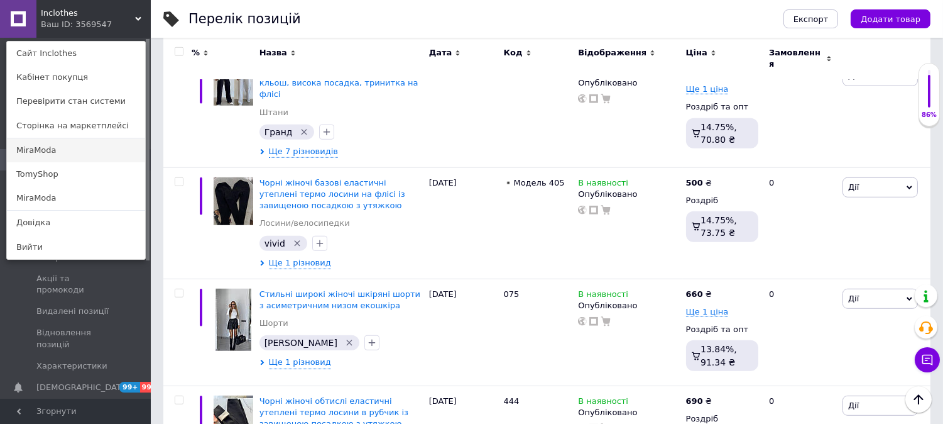
click at [54, 160] on link "MiraModa" at bounding box center [76, 150] width 138 height 24
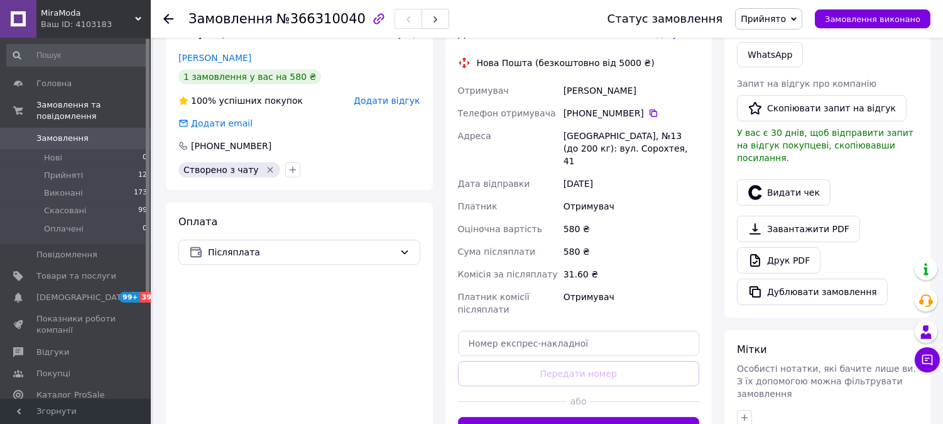
scroll to position [419, 0]
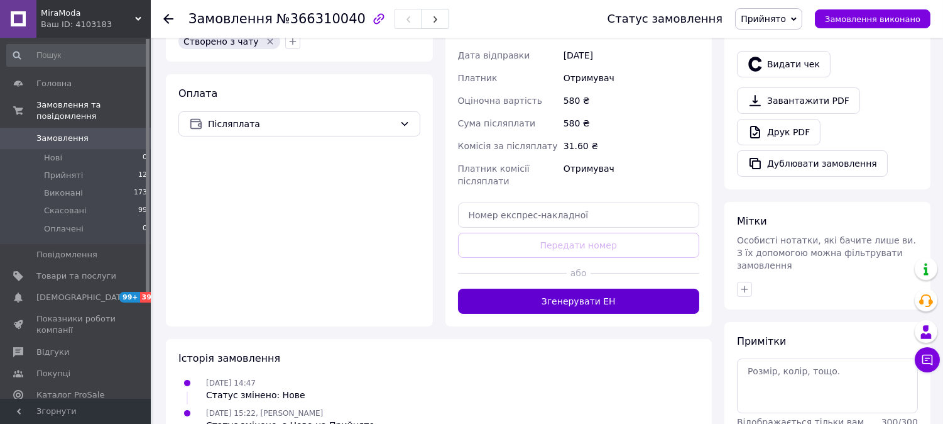
click at [597, 288] on button "Згенерувати ЕН" at bounding box center [579, 300] width 242 height 25
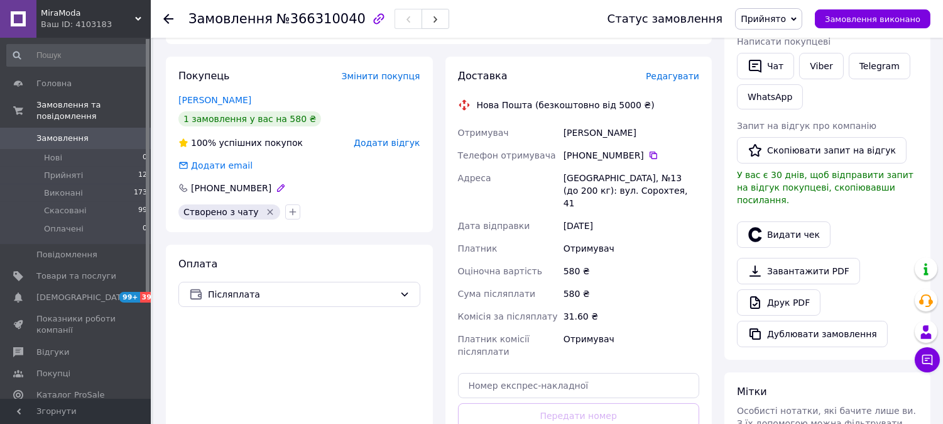
scroll to position [140, 0]
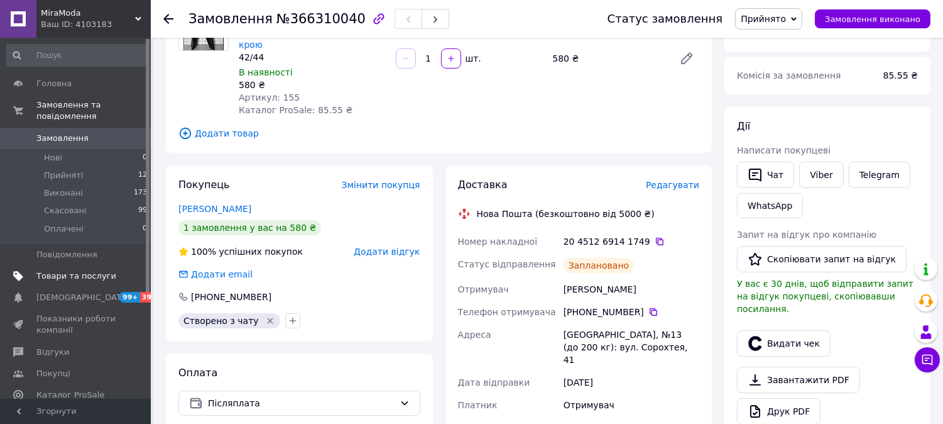
click at [79, 270] on span "Товари та послуги" at bounding box center [76, 275] width 80 height 11
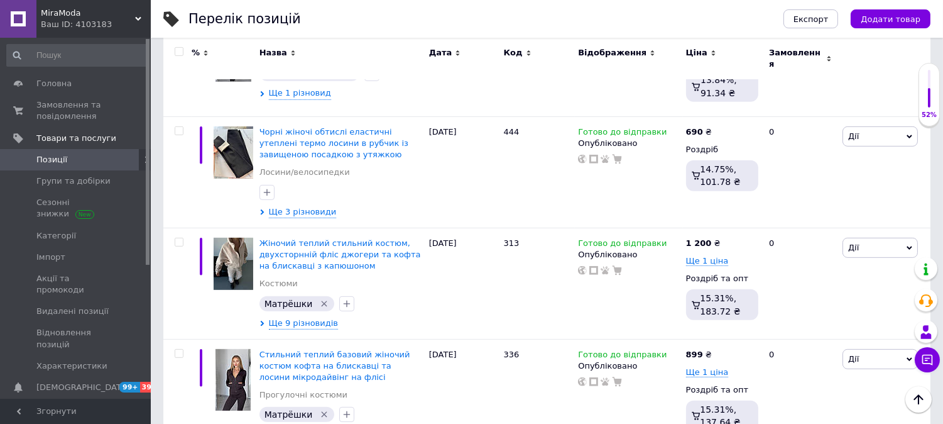
scroll to position [1033, 0]
